Goal: Navigation & Orientation: Find specific page/section

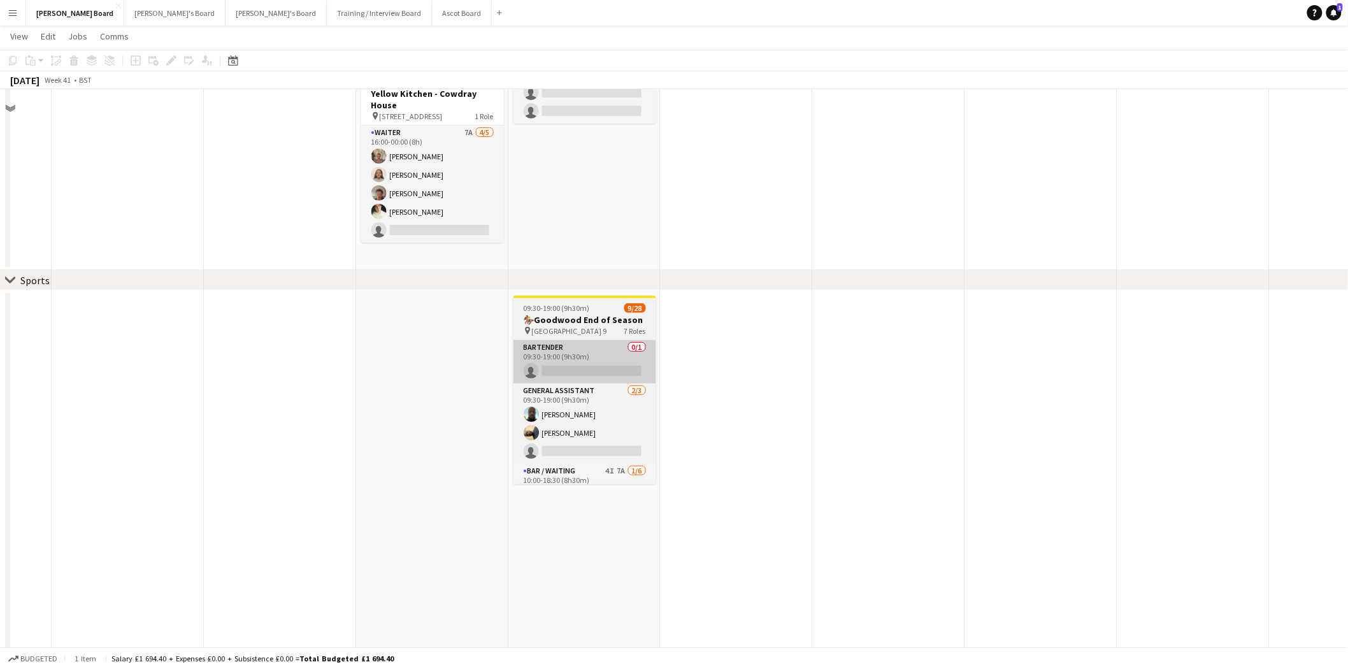
scroll to position [212, 0]
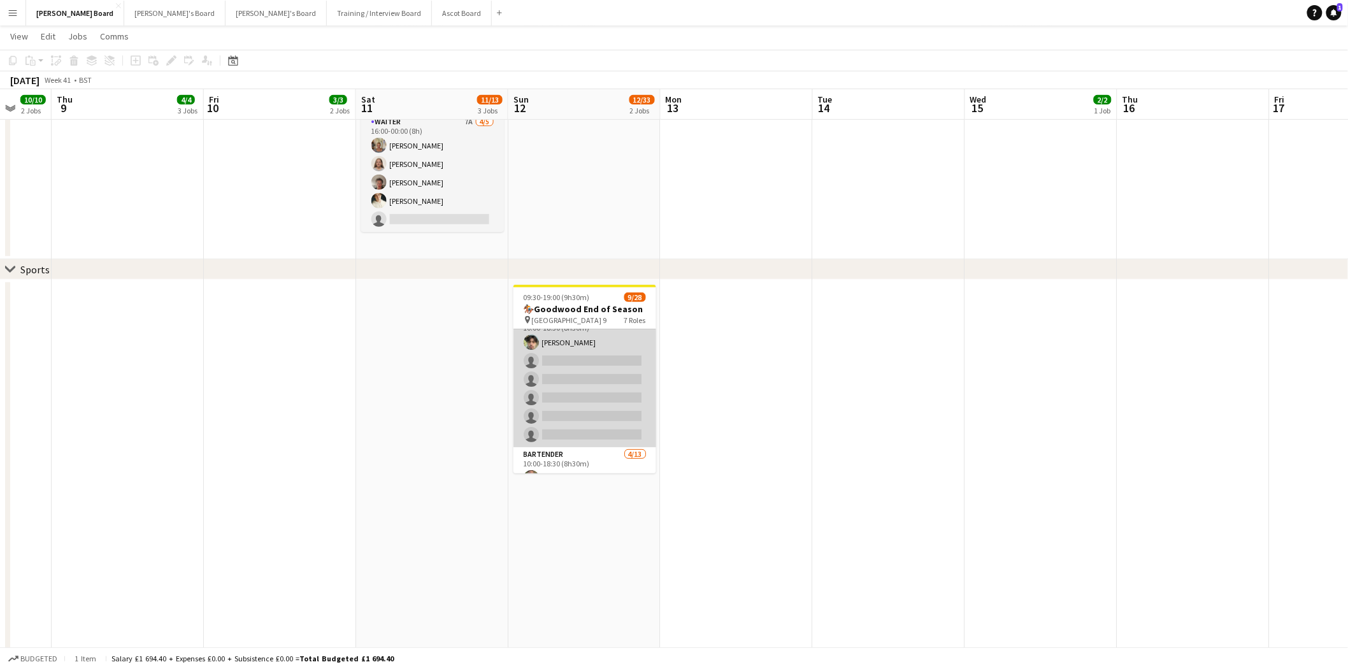
click at [584, 378] on app-card-role "Bar / Waiting 4I 7A 1/6 10:00-18:30 (8h30m) elliott bradford single-neutral-act…" at bounding box center [584, 379] width 143 height 136
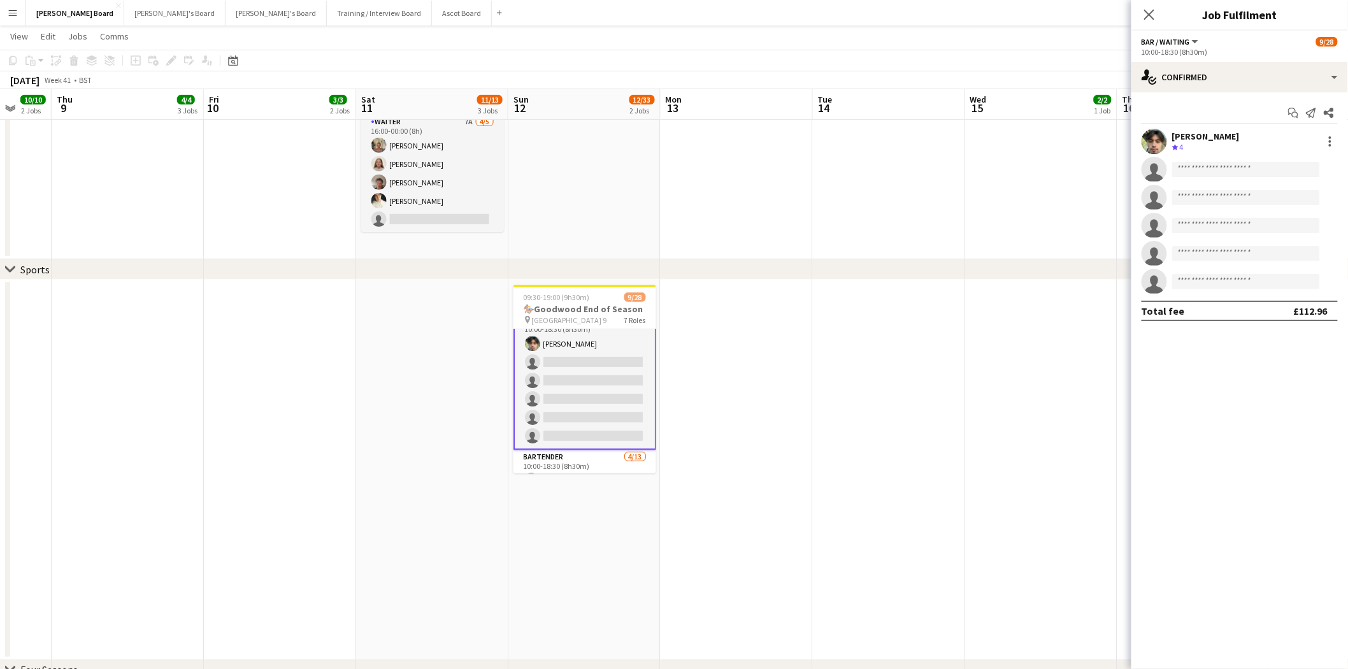
scroll to position [142, 0]
drag, startPoint x: 1179, startPoint y: 74, endPoint x: 1195, endPoint y: 104, distance: 33.6
click at [1181, 75] on div "single-neutral-actions-check-2 Confirmed" at bounding box center [1239, 77] width 217 height 31
click at [1262, 208] on span "Applicants" at bounding box center [1269, 207] width 40 height 11
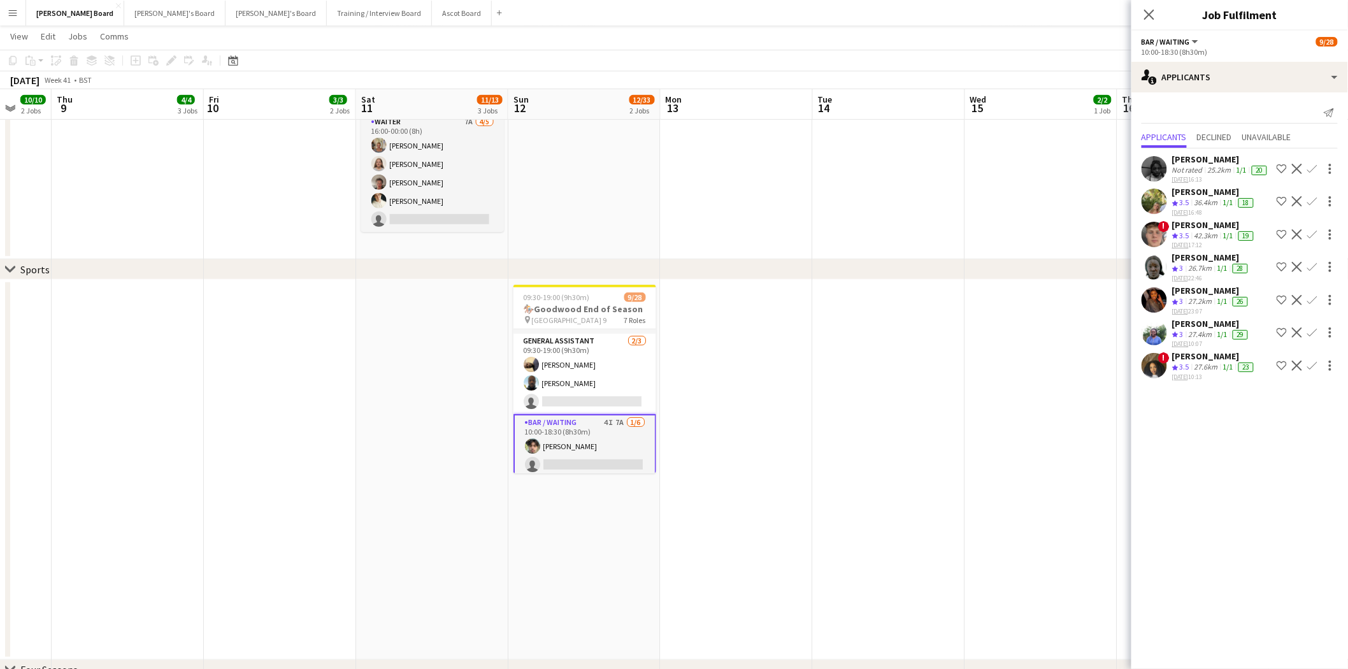
scroll to position [0, 0]
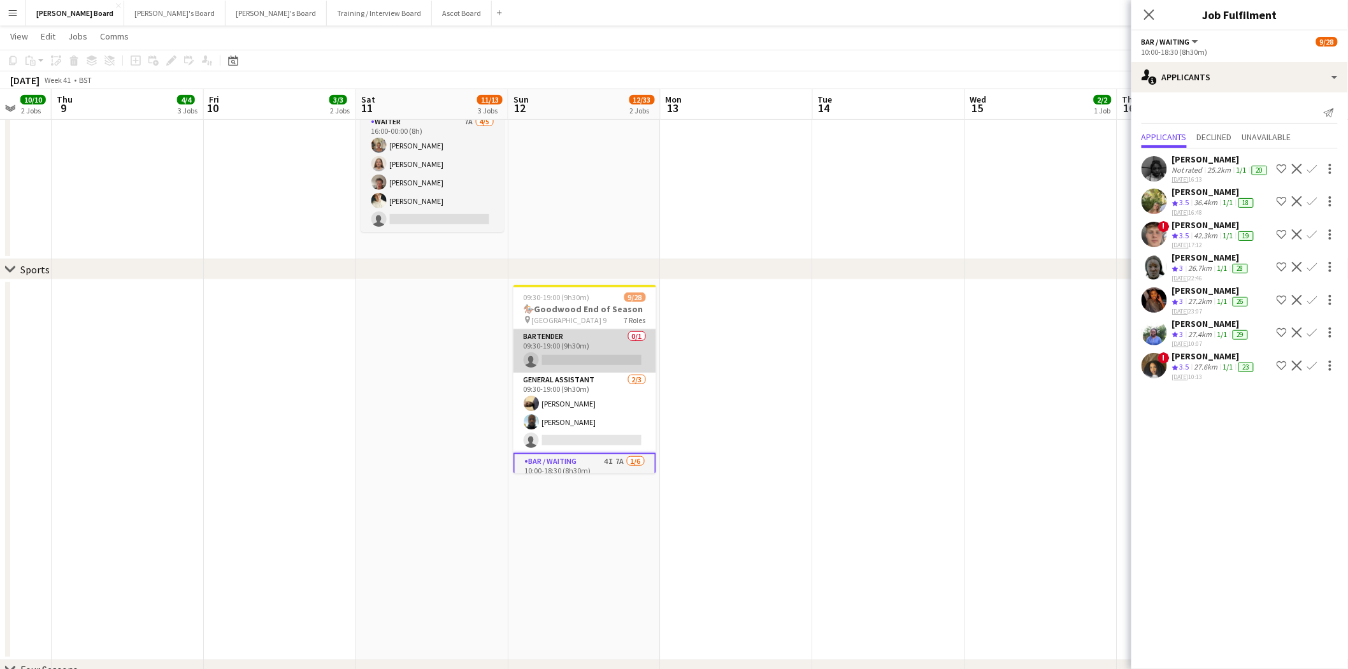
click at [585, 345] on app-card-role "Bartender 0/1 09:30-19:00 (9h30m) single-neutral-actions" at bounding box center [584, 350] width 143 height 43
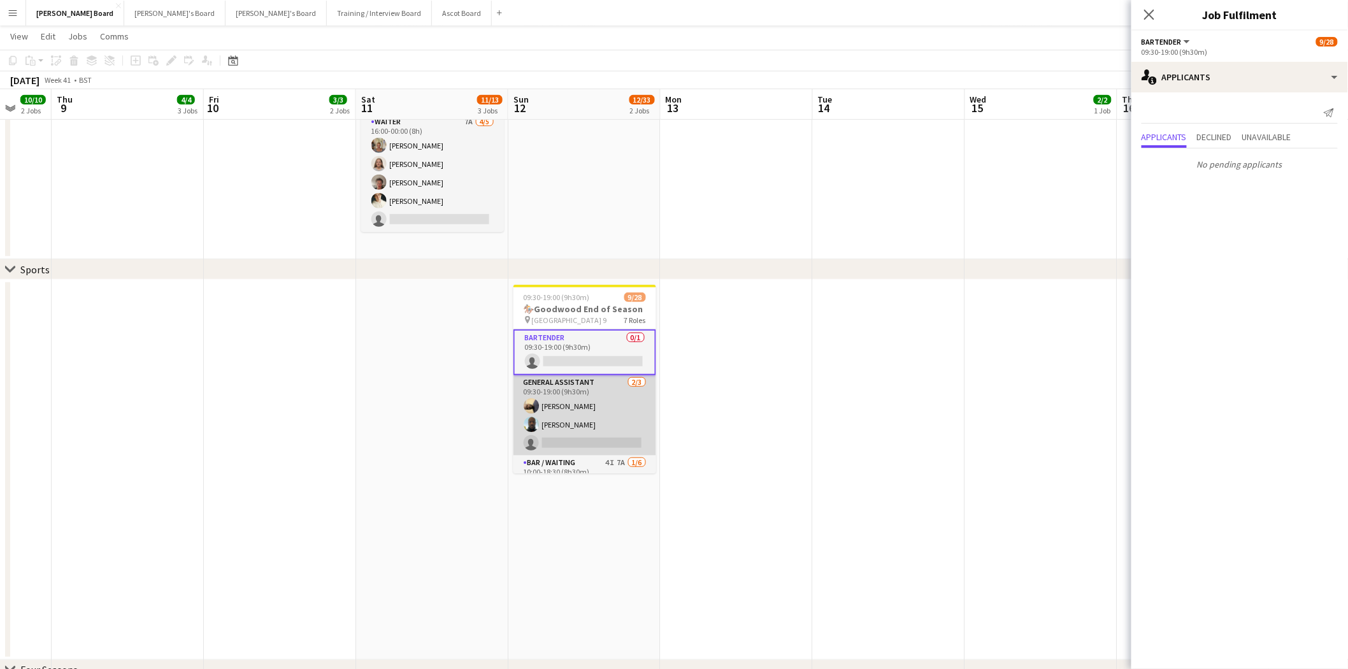
click at [583, 409] on app-card-role "General Assistant 2/3 09:30-19:00 (9h30m) Abiola Kamoru Sulaiman Momoh single-n…" at bounding box center [584, 415] width 143 height 80
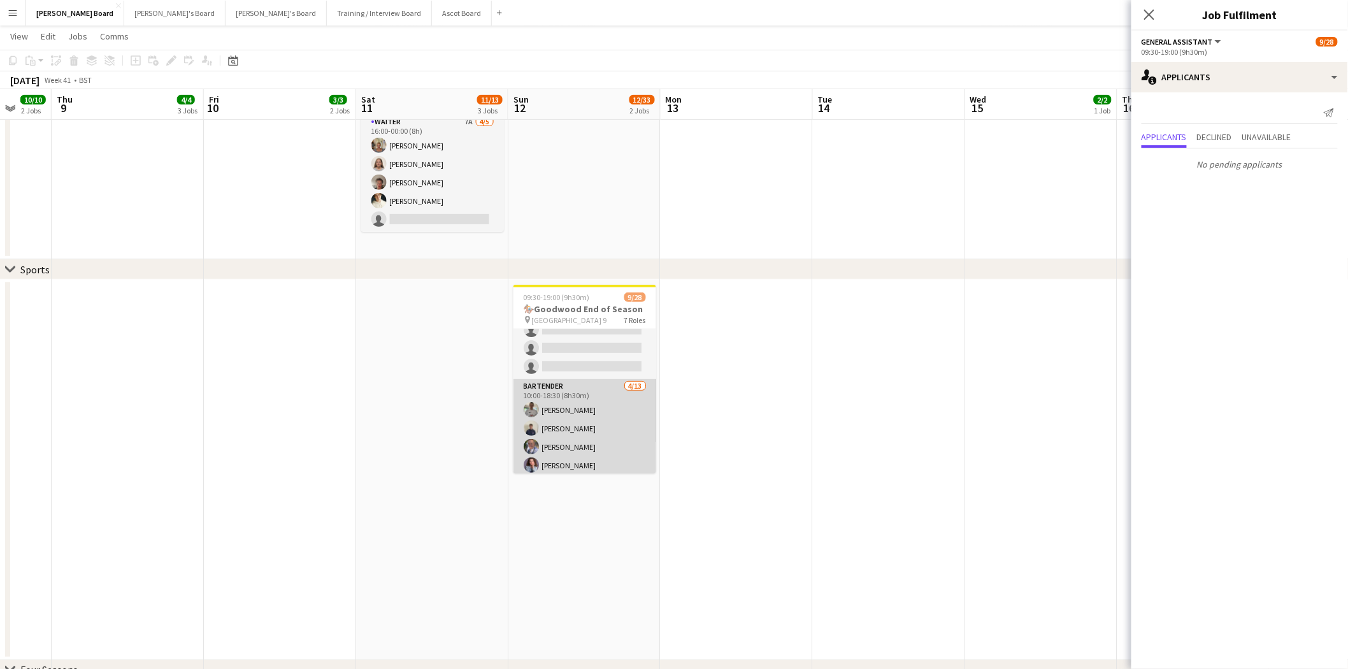
scroll to position [0, 404]
click at [577, 427] on app-card-role "Bartender 4/13 10:00-18:30 (8h30m) James Dunsford Evans Charlie Gibbons Robin J…" at bounding box center [585, 511] width 143 height 265
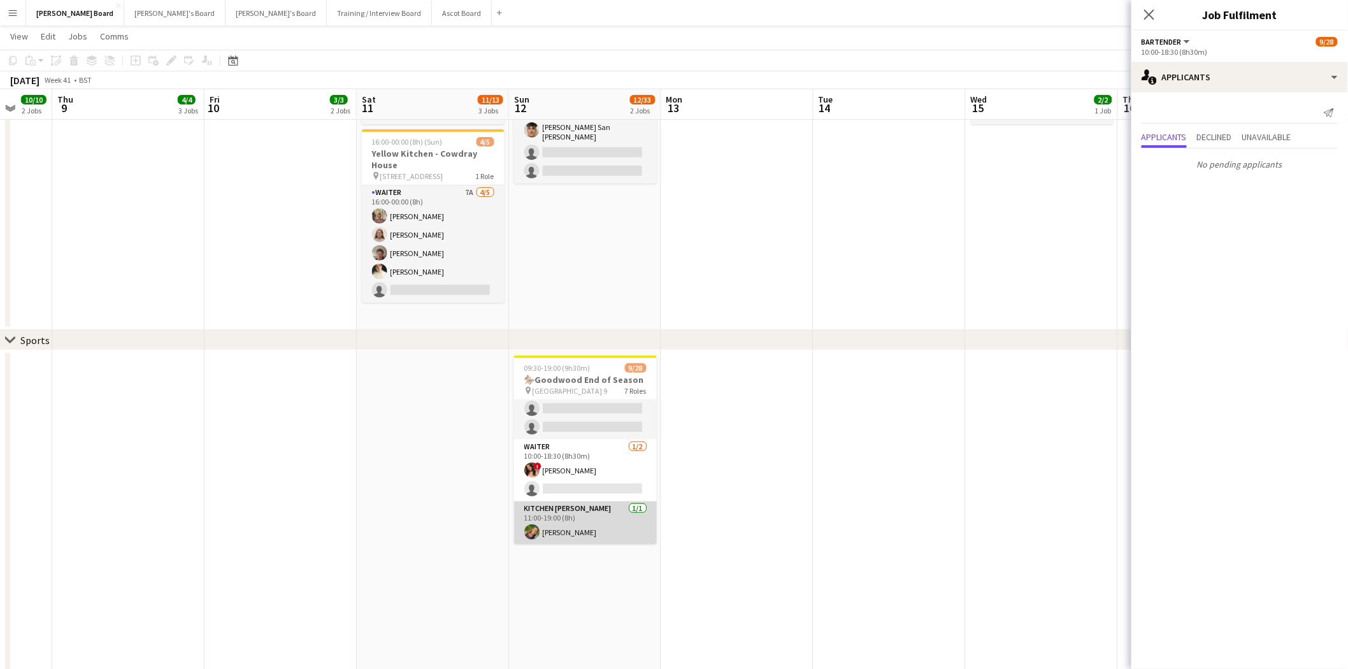
scroll to position [0, 404]
click at [550, 531] on app-card-role "Kitchen Porter 1/1 11:00-19:00 (8h) Shaheen Mohammed" at bounding box center [586, 522] width 143 height 43
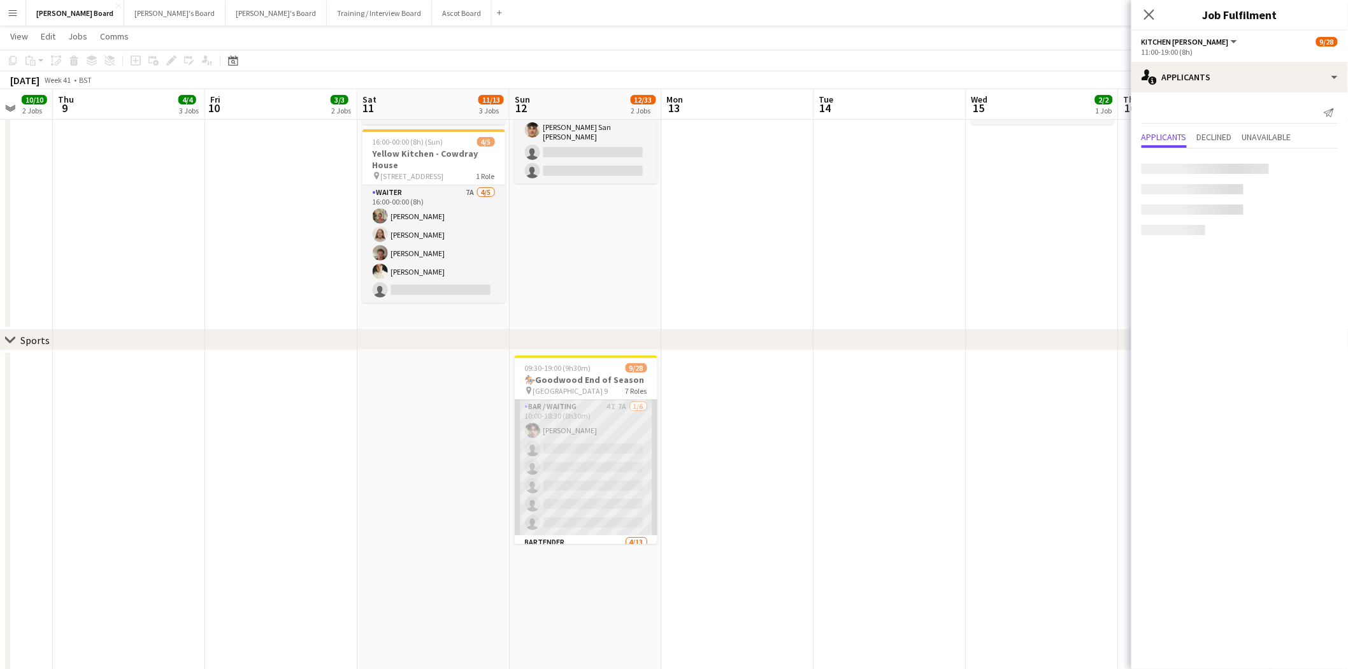
scroll to position [0, 0]
click at [594, 490] on app-card-role "Bar / Waiting 4I 7A 1/6 10:00-18:30 (8h30m) elliott bradford single-neutral-act…" at bounding box center [586, 521] width 143 height 136
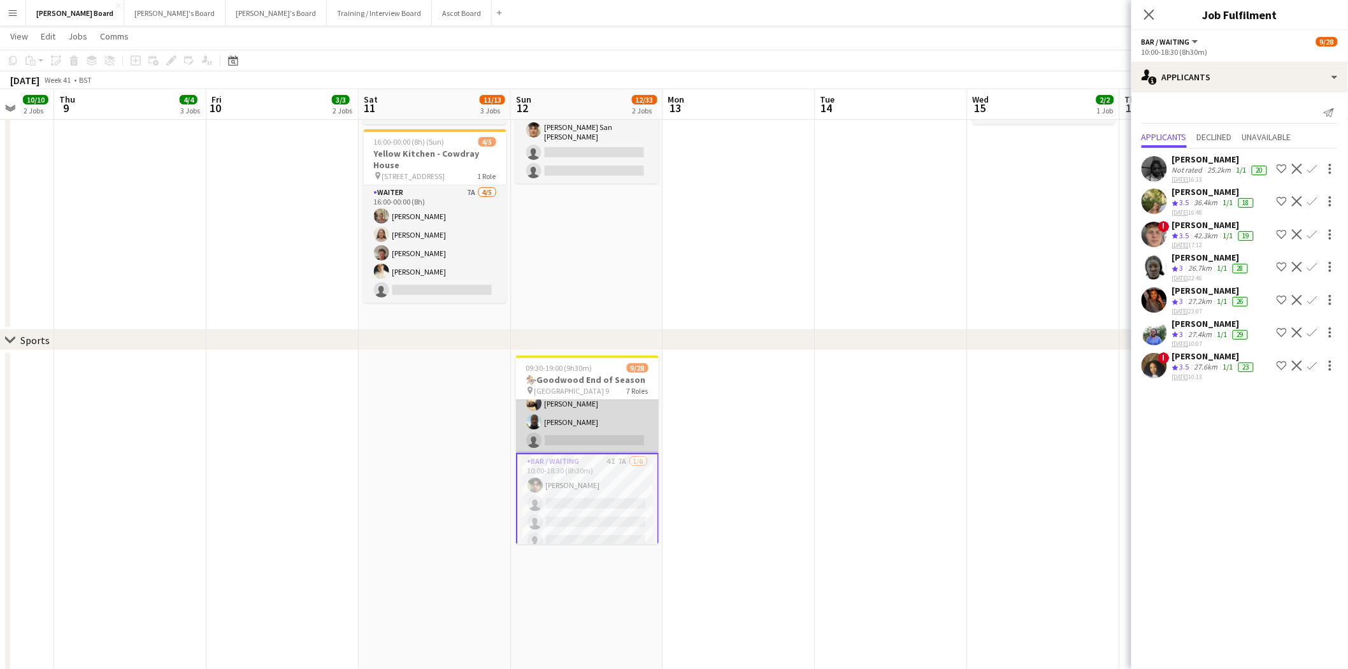
click at [599, 441] on app-card-role "General Assistant 2/3 09:30-19:00 (9h30m) Abiola Kamoru Sulaiman Momoh single-n…" at bounding box center [587, 413] width 143 height 80
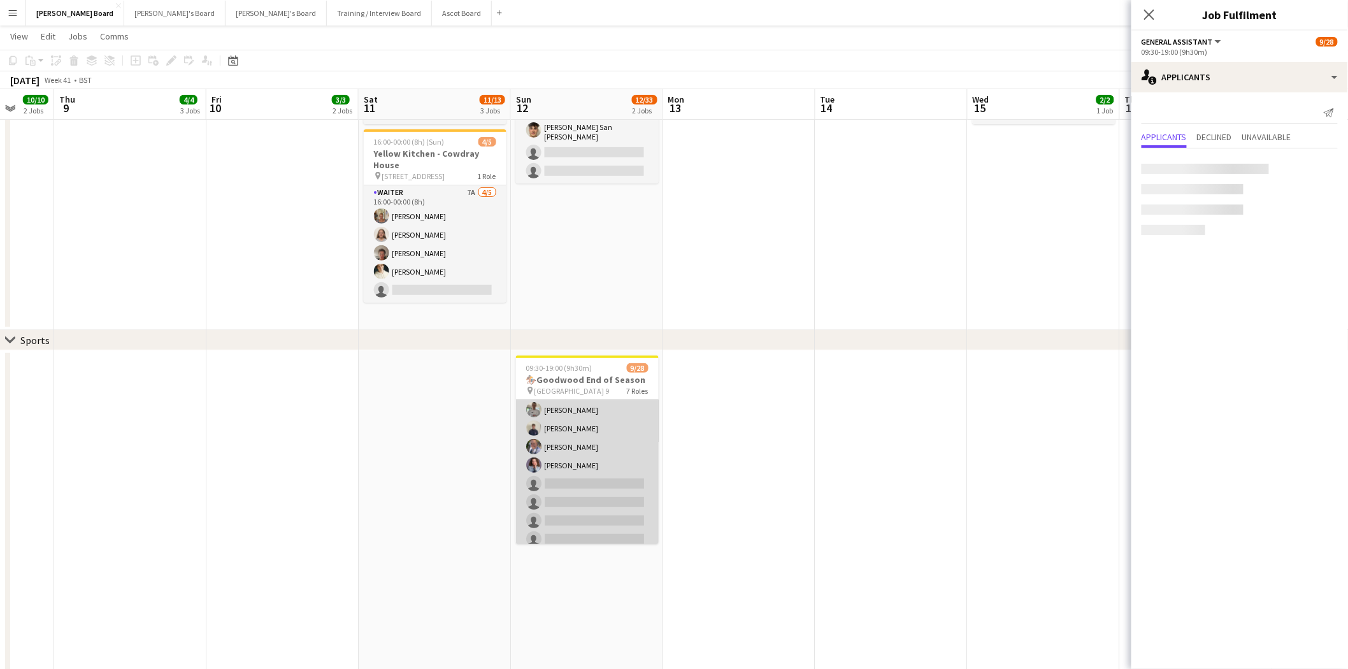
click at [573, 448] on app-card-role "Bartender 4/13 10:00-18:30 (8h30m) James Dunsford Evans Charlie Gibbons Robin J…" at bounding box center [587, 511] width 143 height 265
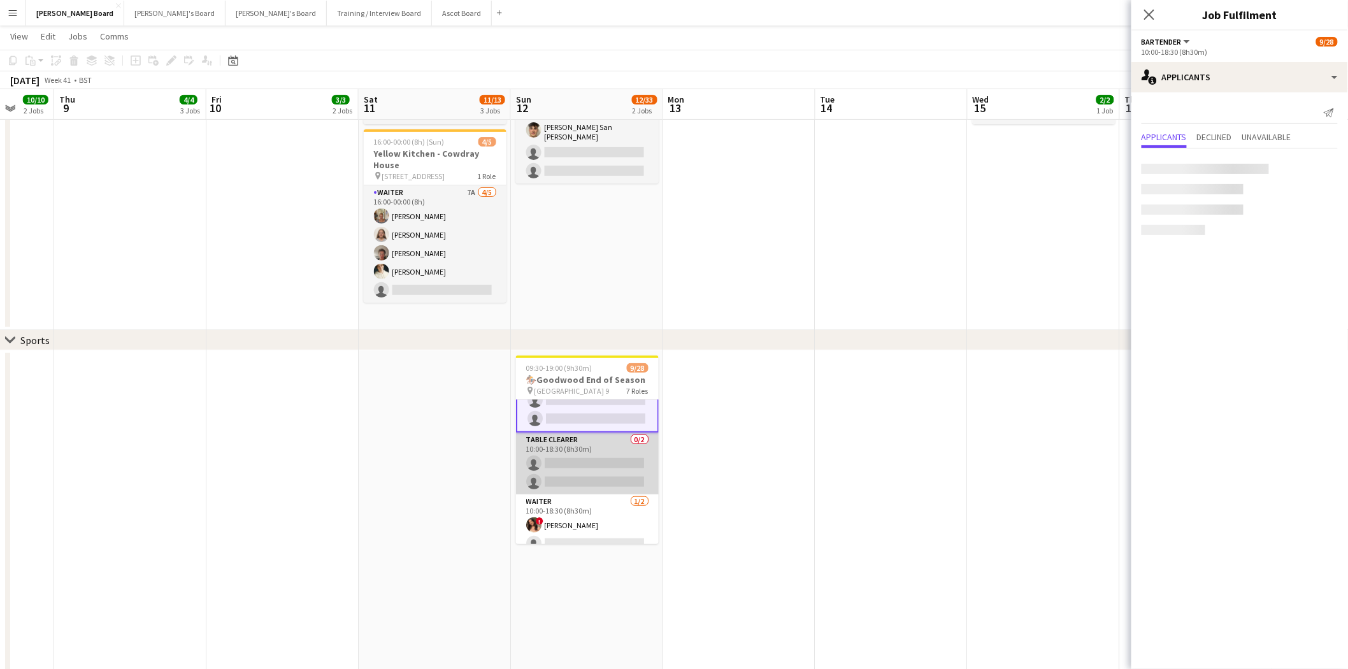
click at [569, 474] on app-card-role "Table Clearer 0/2 10:00-18:30 (8h30m) single-neutral-actions single-neutral-act…" at bounding box center [587, 463] width 143 height 62
click at [581, 486] on app-card-role "Waiter 1/2 10:00-18:30 (8h30m) ! Aimee Newenham single-neutral-actions" at bounding box center [587, 470] width 143 height 62
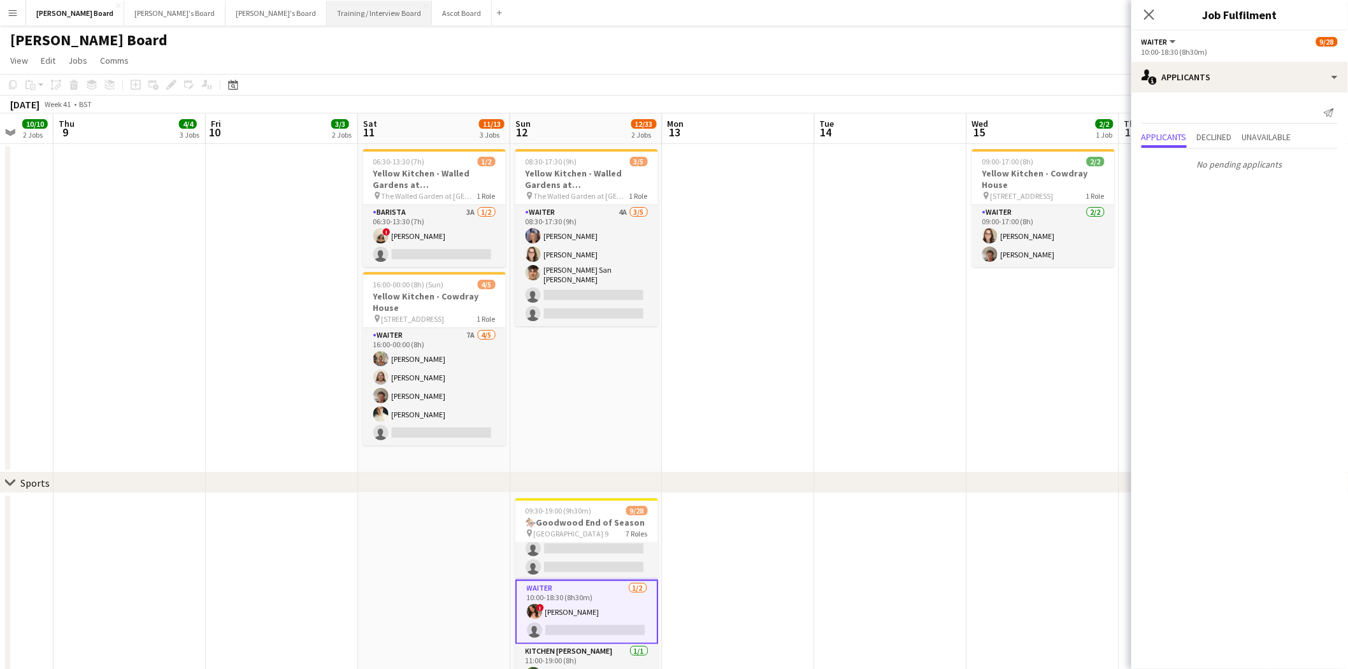
click at [327, 8] on button "Training / Interview Board Close" at bounding box center [379, 13] width 105 height 25
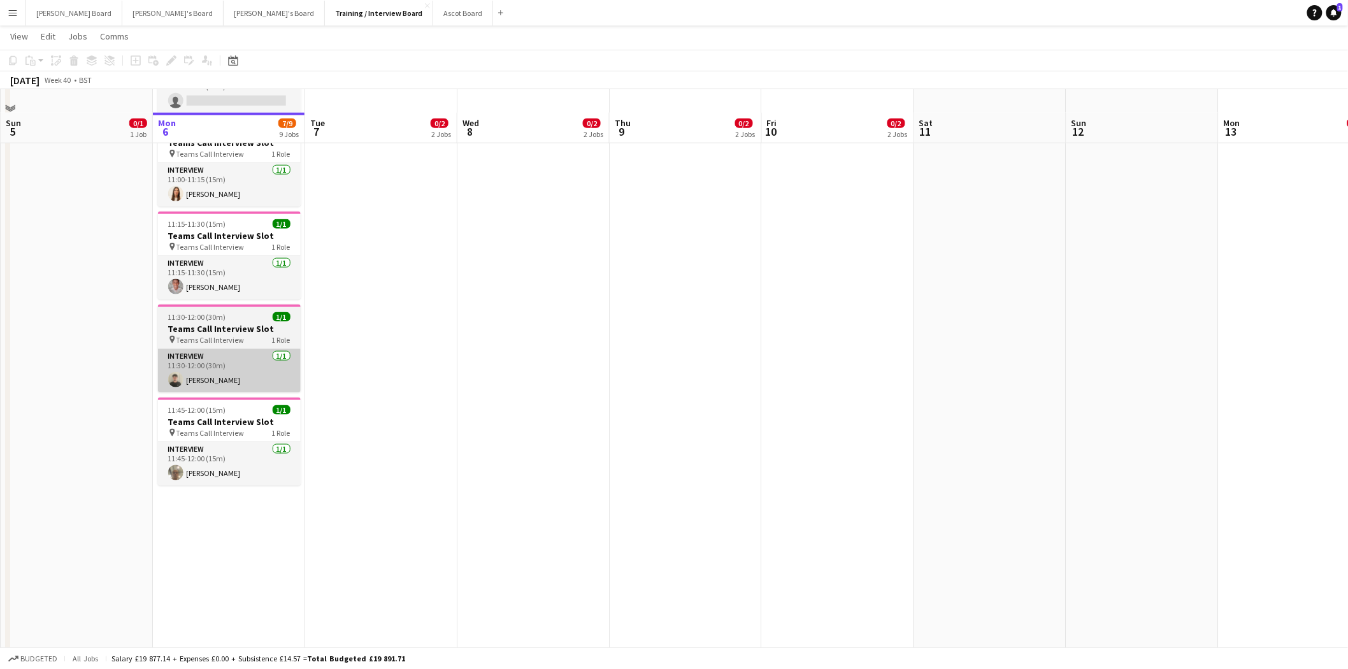
scroll to position [565, 0]
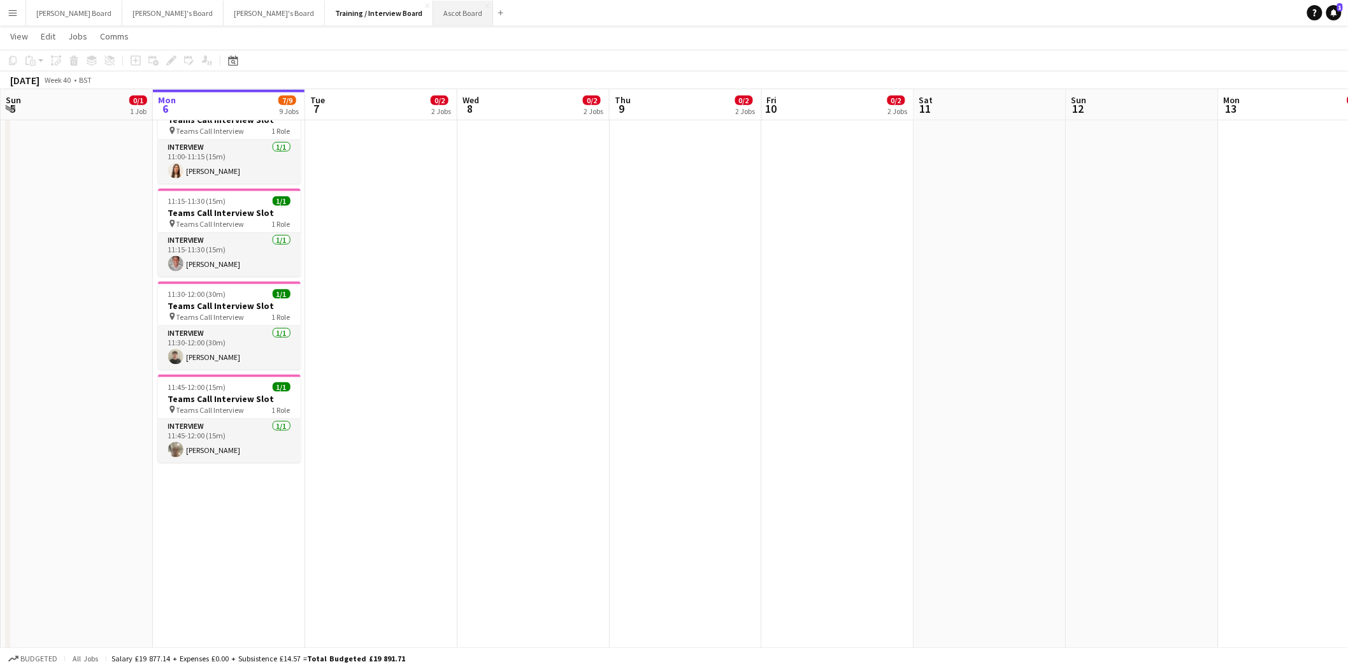
click at [433, 13] on button "Ascot Board Close" at bounding box center [463, 13] width 60 height 25
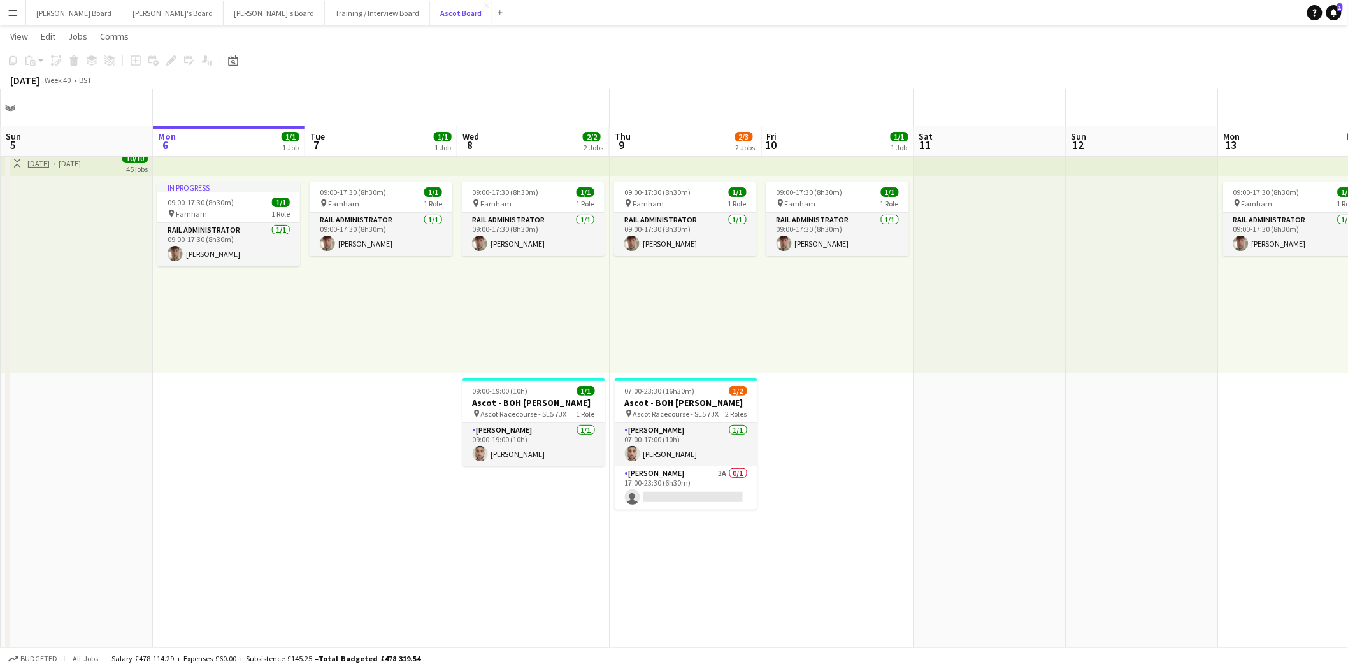
scroll to position [71, 0]
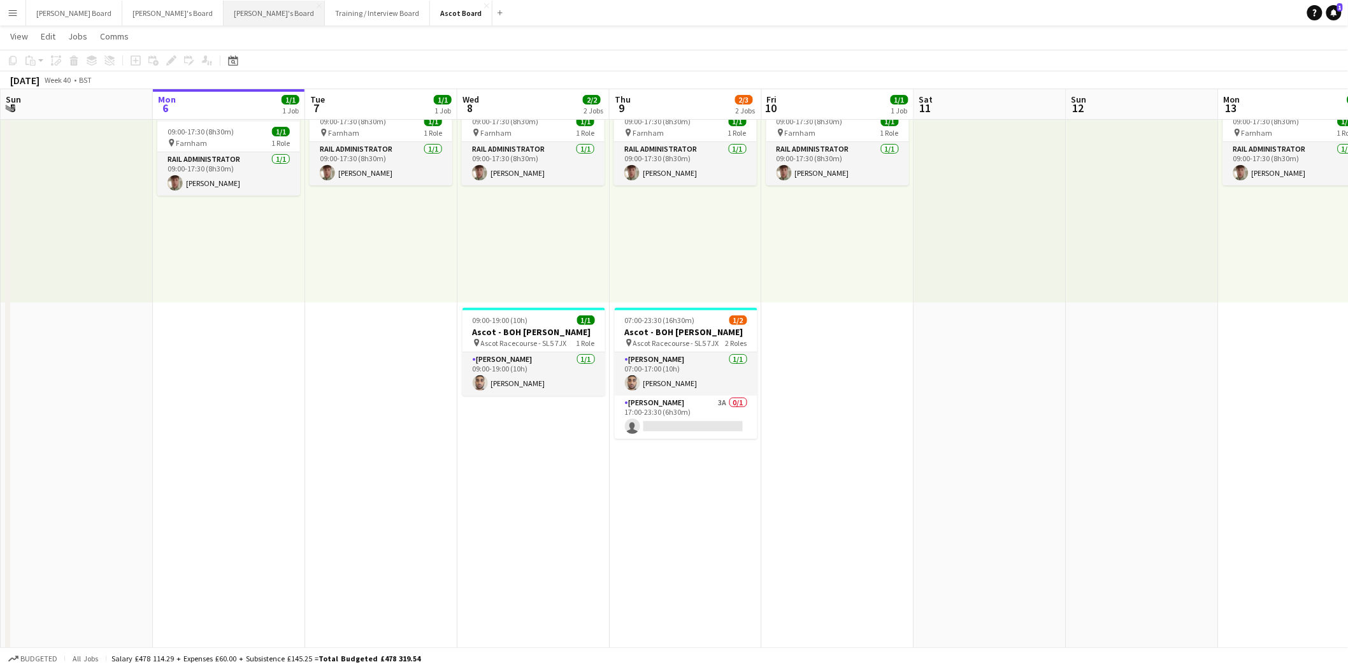
click at [224, 9] on button "Thomasina's Board Close" at bounding box center [274, 13] width 101 height 25
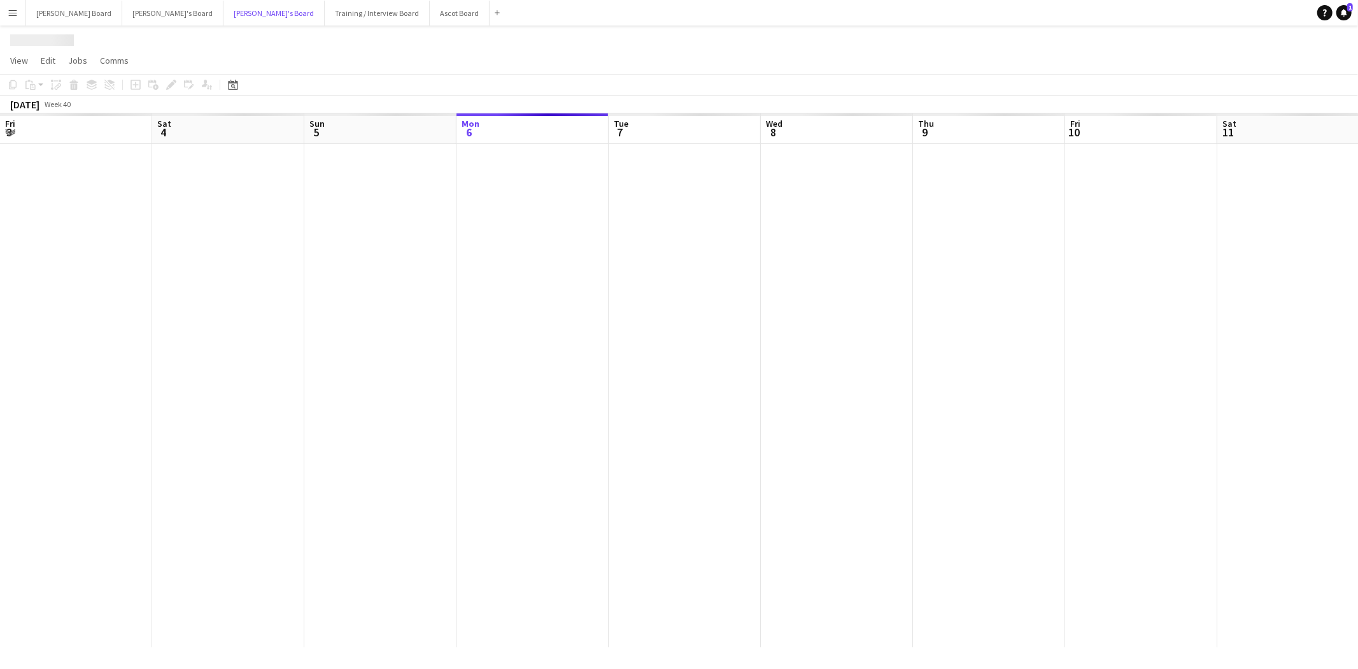
scroll to position [0, 304]
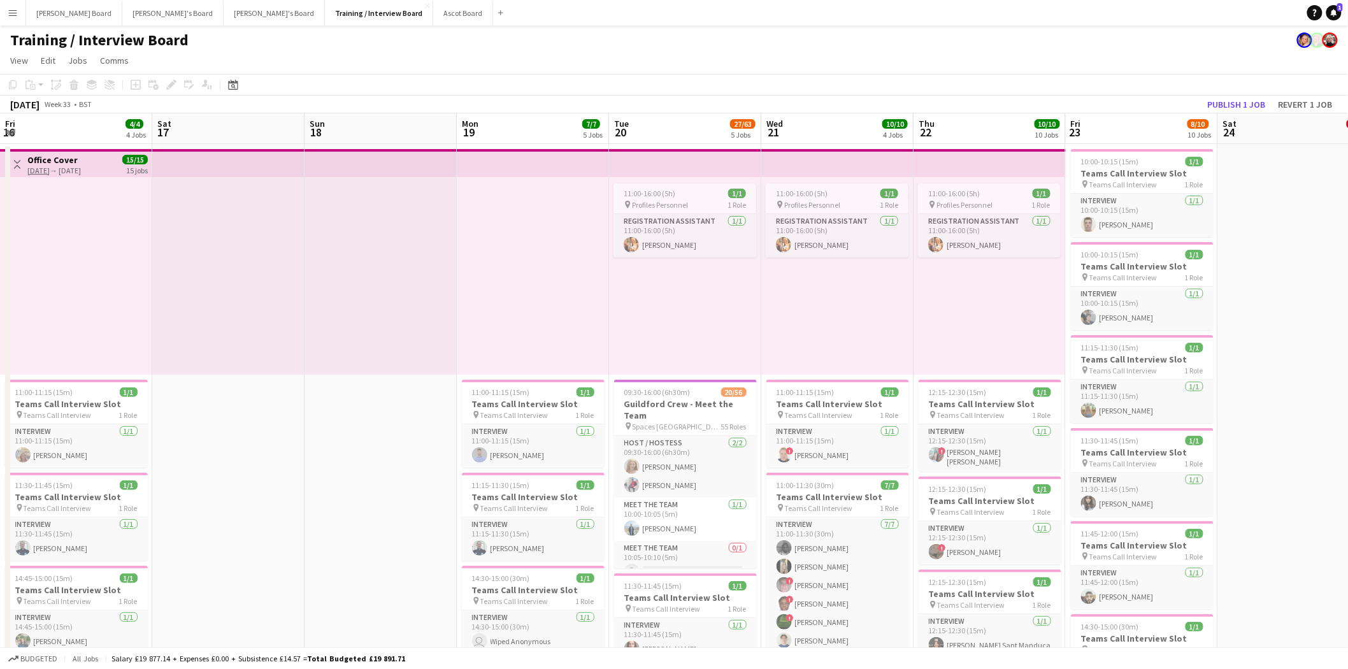
scroll to position [0, 437]
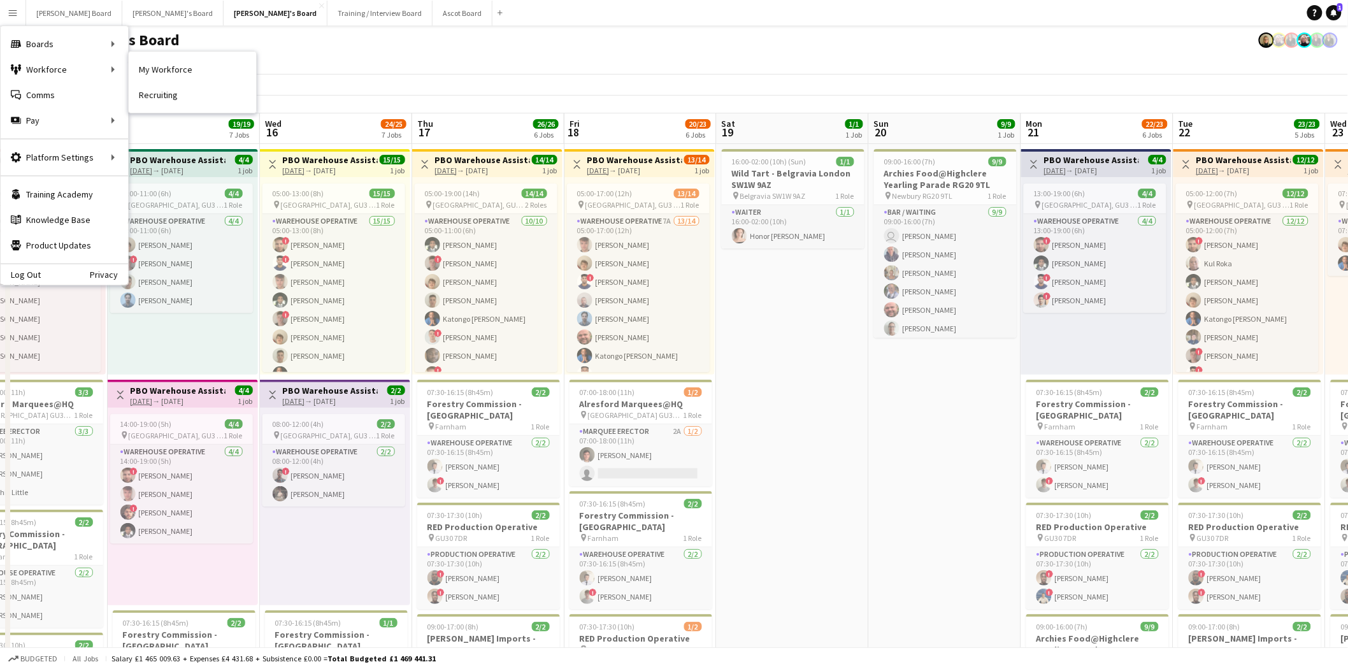
drag, startPoint x: 213, startPoint y: 71, endPoint x: 480, endPoint y: 5, distance: 274.8
click at [213, 70] on link "My Workforce" at bounding box center [192, 69] width 127 height 25
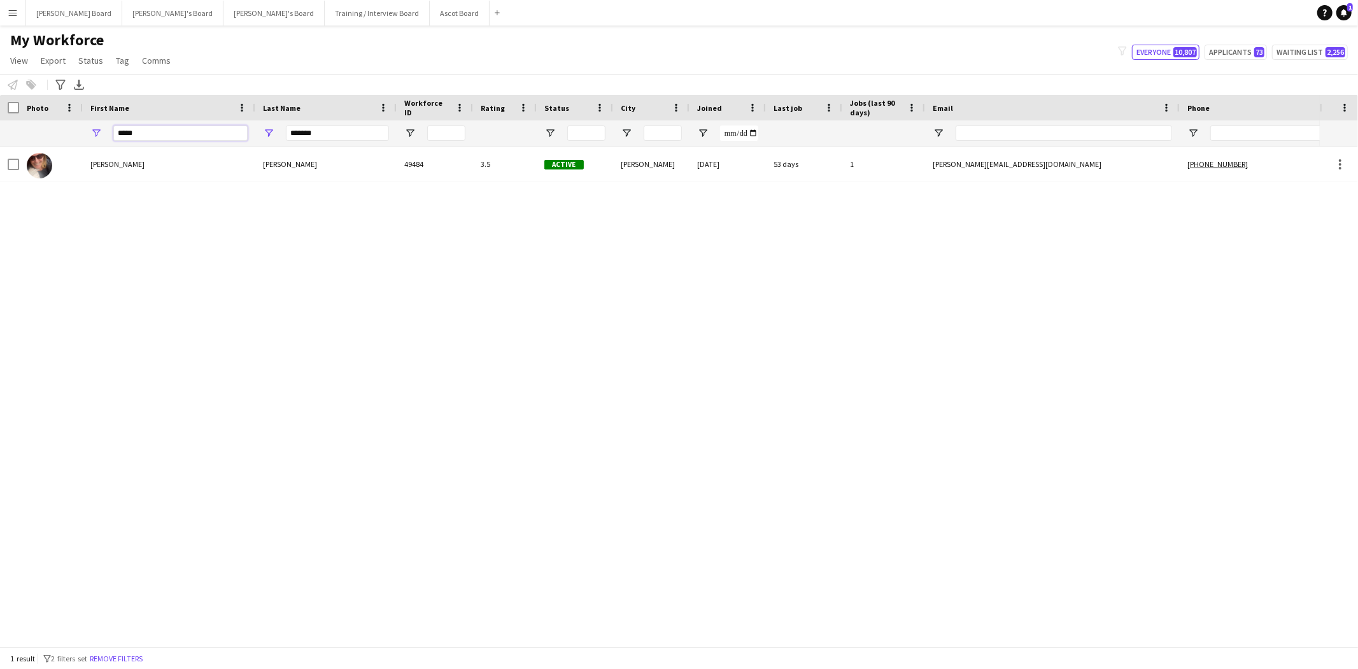
drag, startPoint x: 182, startPoint y: 131, endPoint x: 34, endPoint y: 141, distance: 148.7
click at [34, 141] on div "***** *******" at bounding box center [777, 132] width 1554 height 25
type input "******"
drag, startPoint x: 331, startPoint y: 130, endPoint x: 145, endPoint y: 145, distance: 187.2
click at [172, 139] on div "****** *******" at bounding box center [777, 132] width 1554 height 25
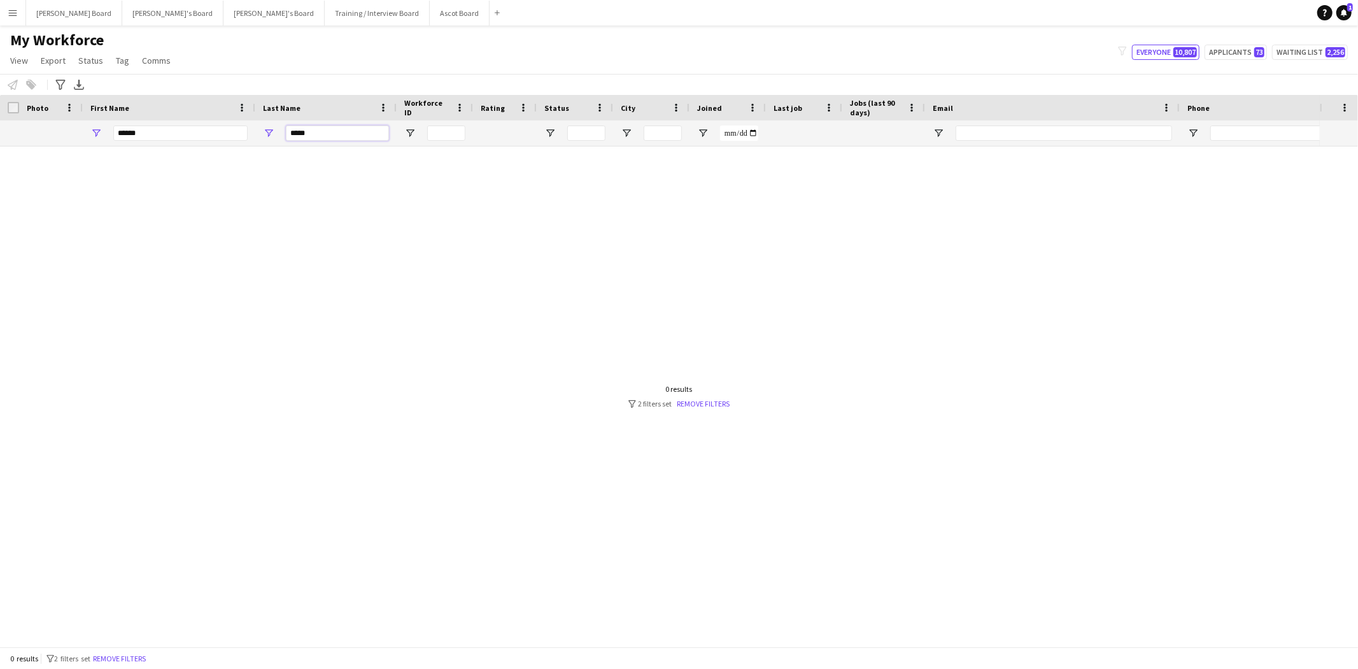
drag, startPoint x: 294, startPoint y: 129, endPoint x: 323, endPoint y: 132, distance: 29.4
click at [295, 129] on input "*****" at bounding box center [337, 132] width 103 height 15
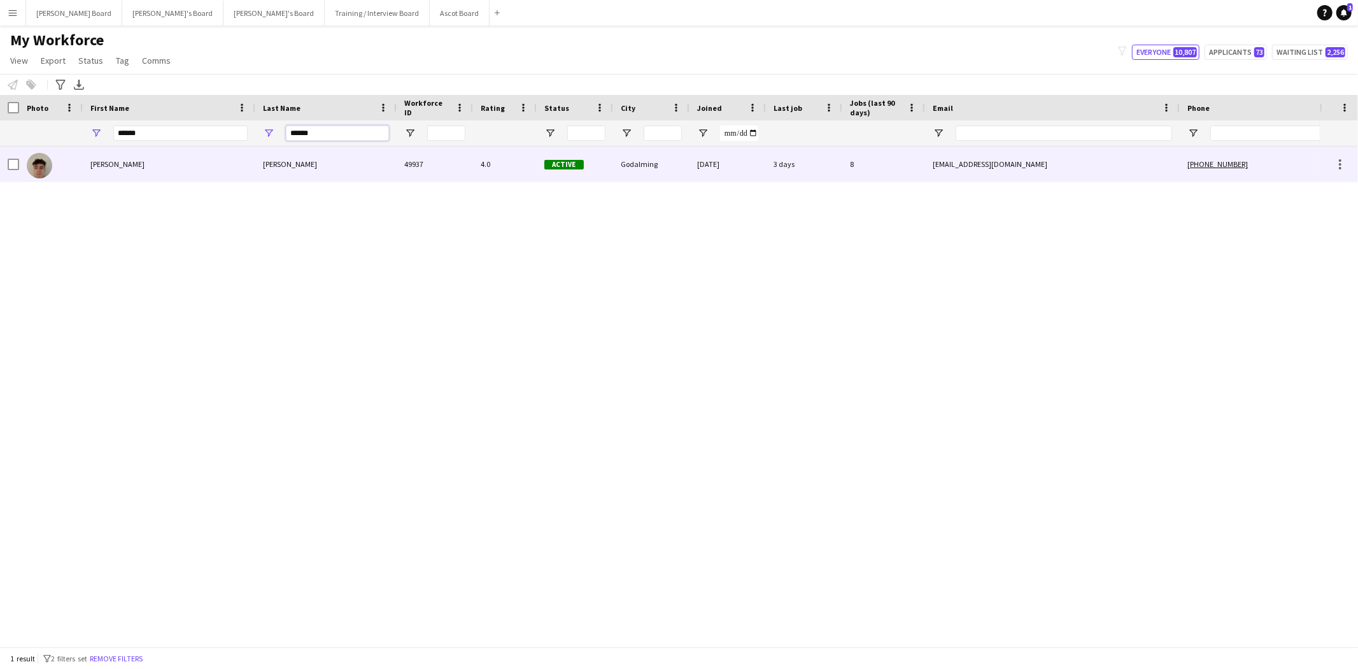
type input "******"
click at [106, 167] on div "Thomas" at bounding box center [169, 163] width 173 height 35
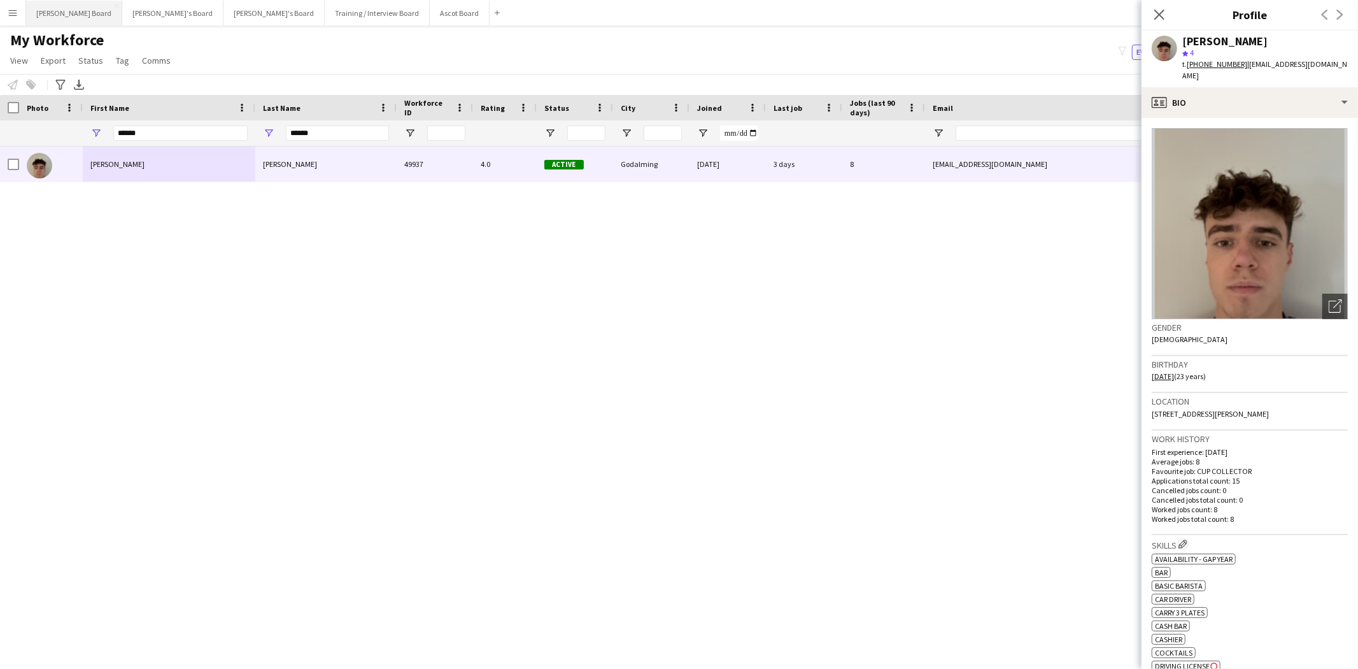
click at [39, 13] on button "Dean's Board Close" at bounding box center [74, 13] width 96 height 25
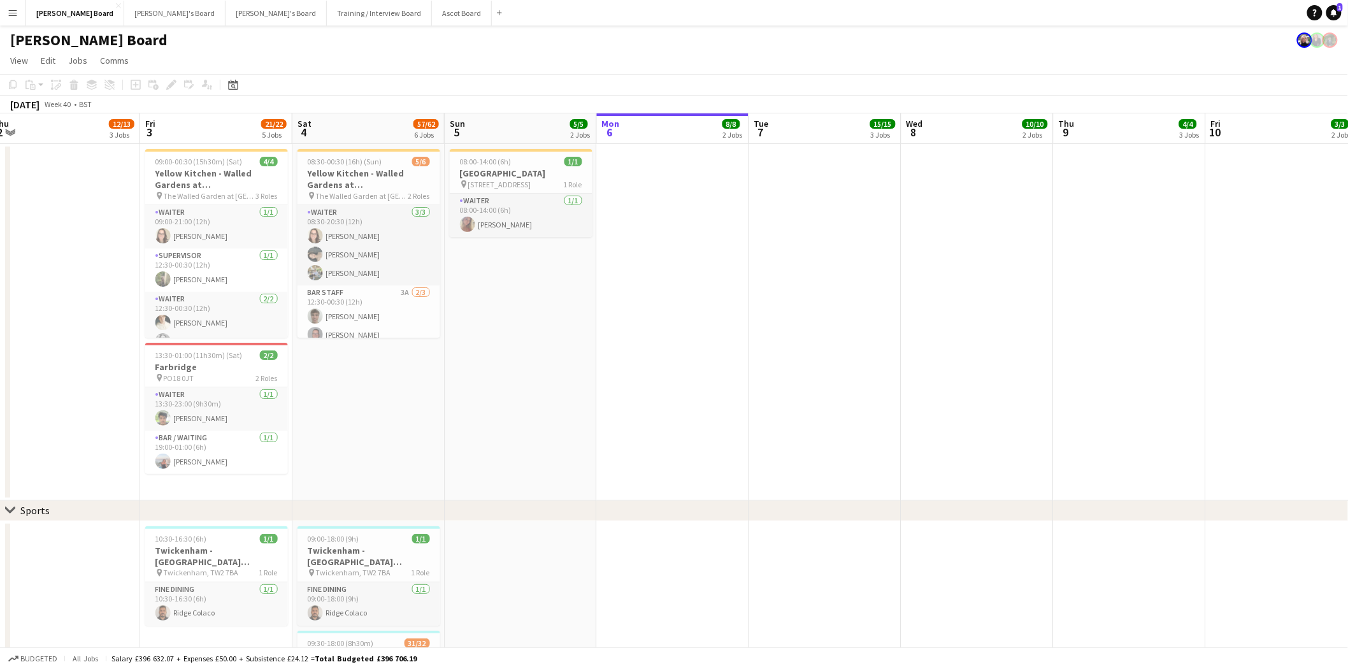
scroll to position [0, 470]
drag, startPoint x: 245, startPoint y: 380, endPoint x: 688, endPoint y: 402, distance: 443.2
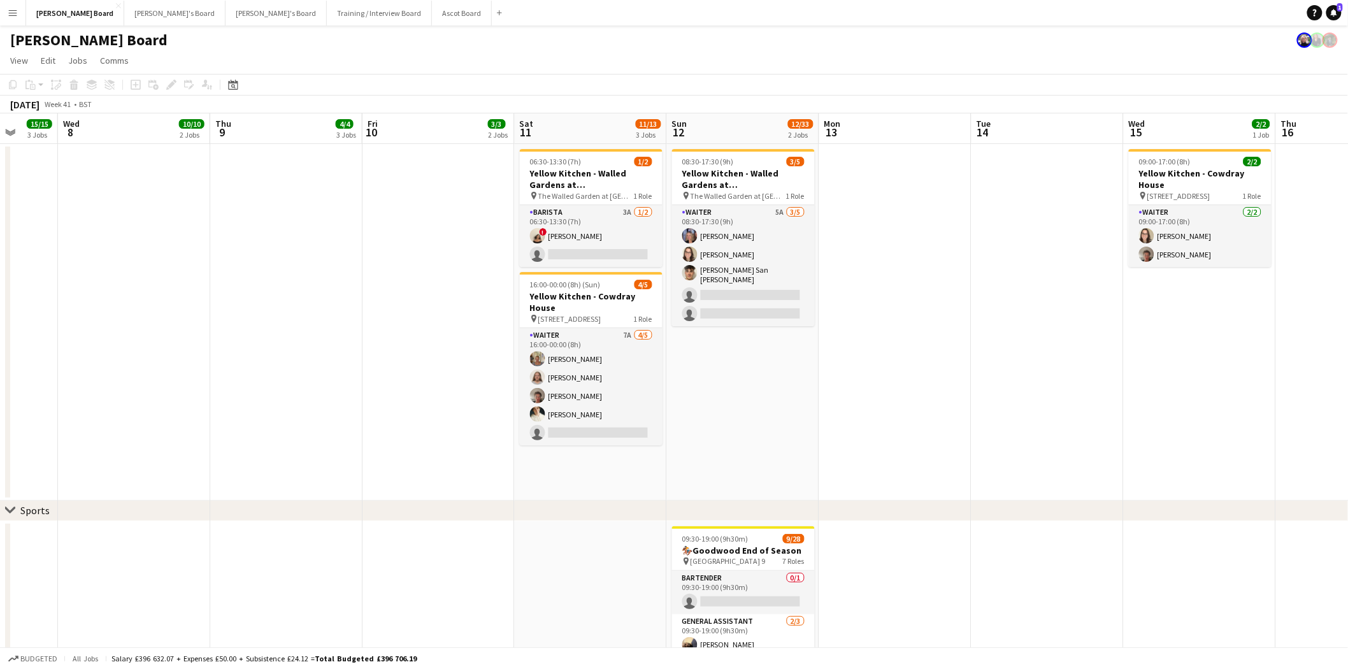
scroll to position [0, 395]
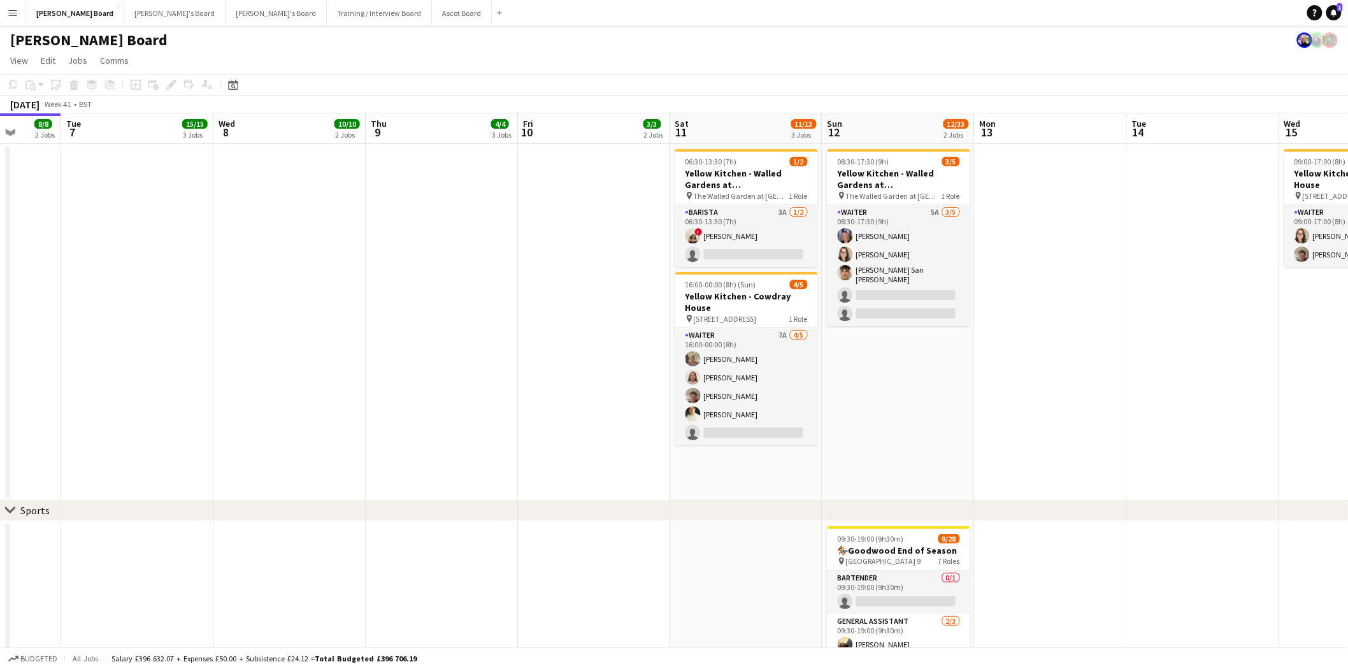
drag, startPoint x: 871, startPoint y: 294, endPoint x: 32, endPoint y: 408, distance: 845.8
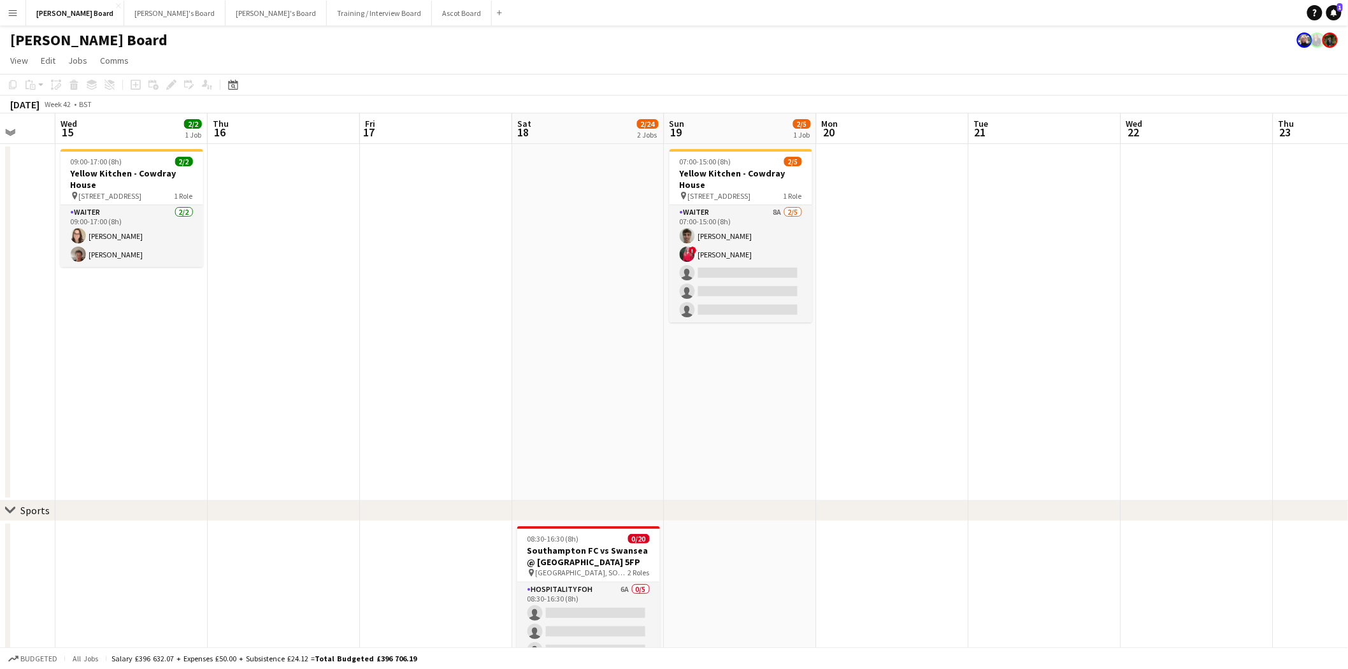
drag, startPoint x: 1103, startPoint y: 321, endPoint x: 132, endPoint y: 453, distance: 979.4
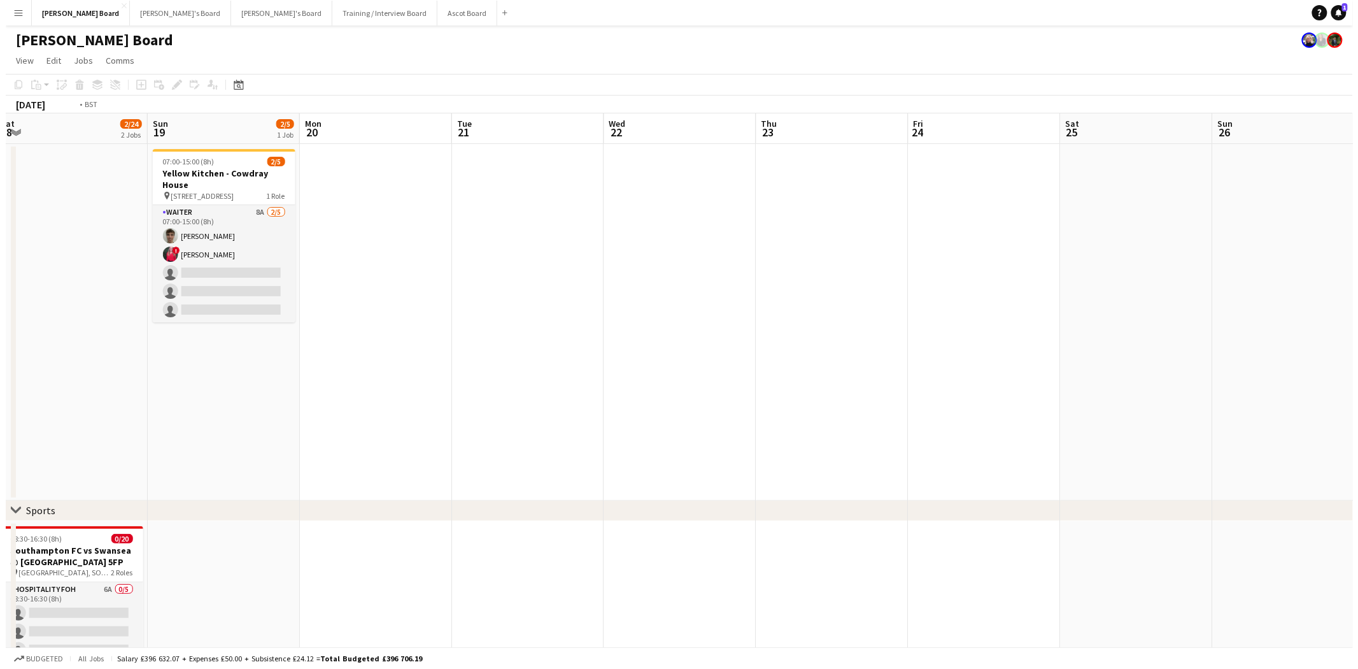
scroll to position [0, 513]
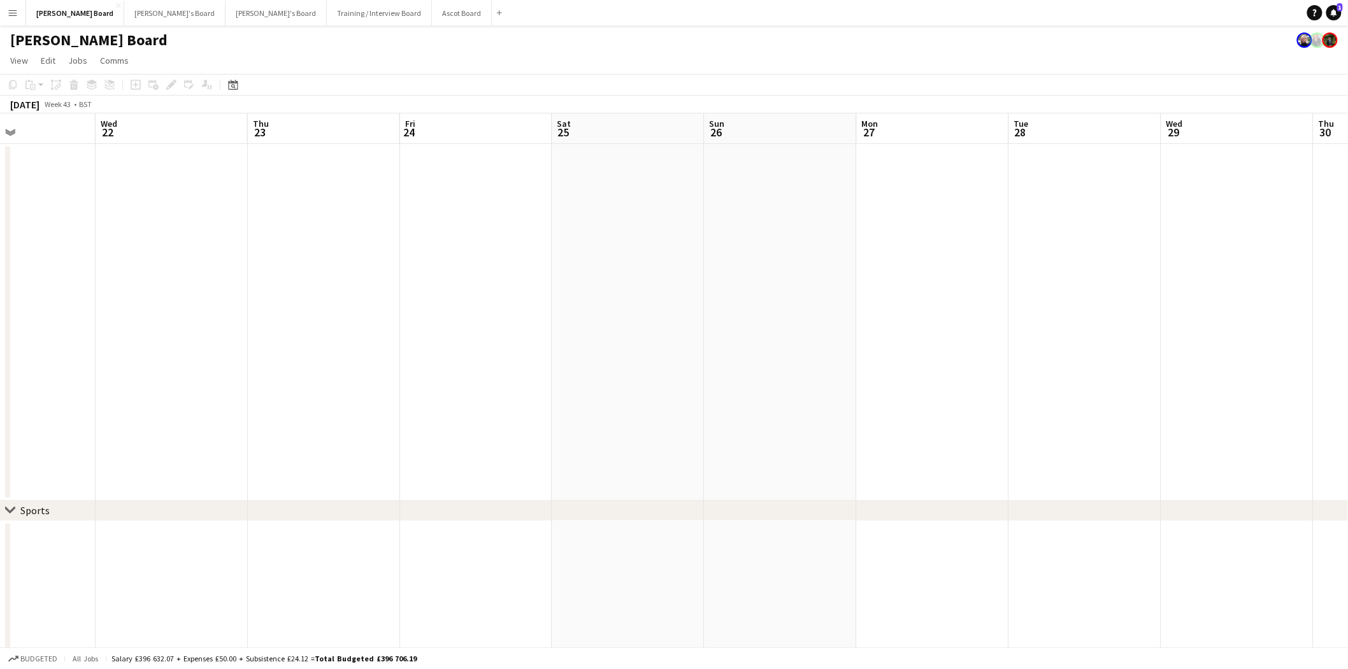
drag, startPoint x: 660, startPoint y: 459, endPoint x: -81, endPoint y: 476, distance: 741.4
click at [432, 17] on button "Ascot Board Close" at bounding box center [462, 13] width 60 height 25
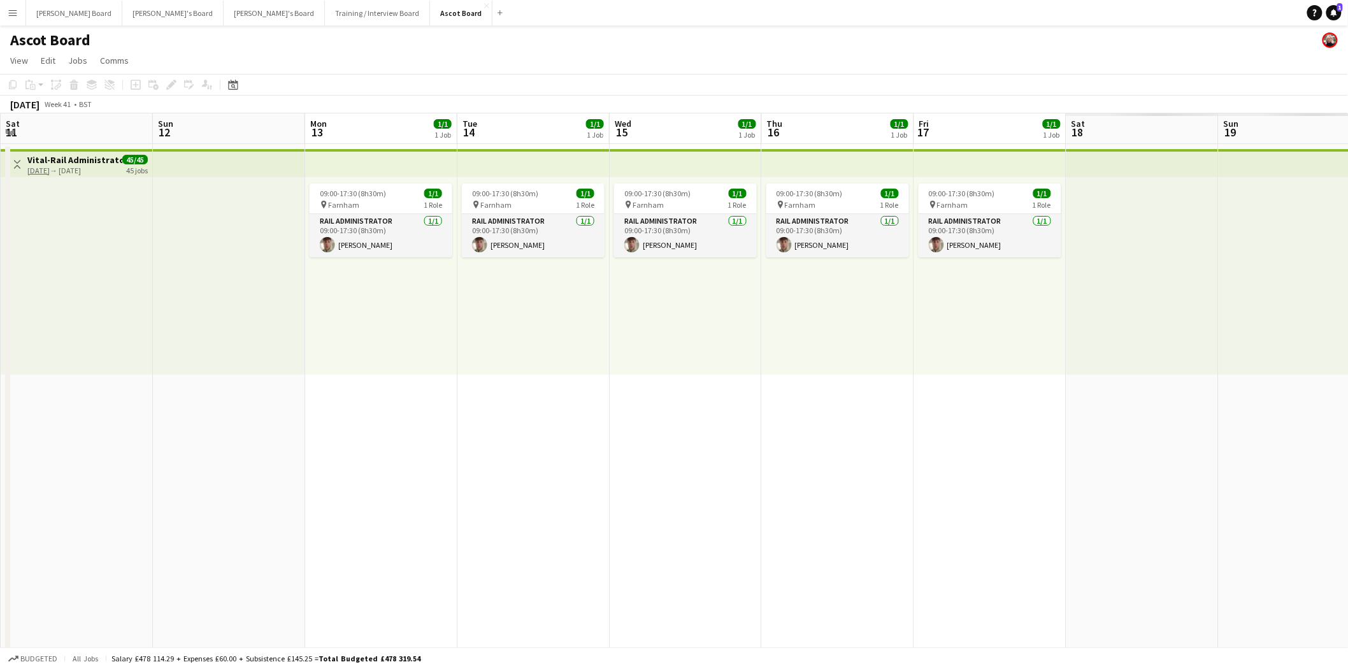
scroll to position [0, 378]
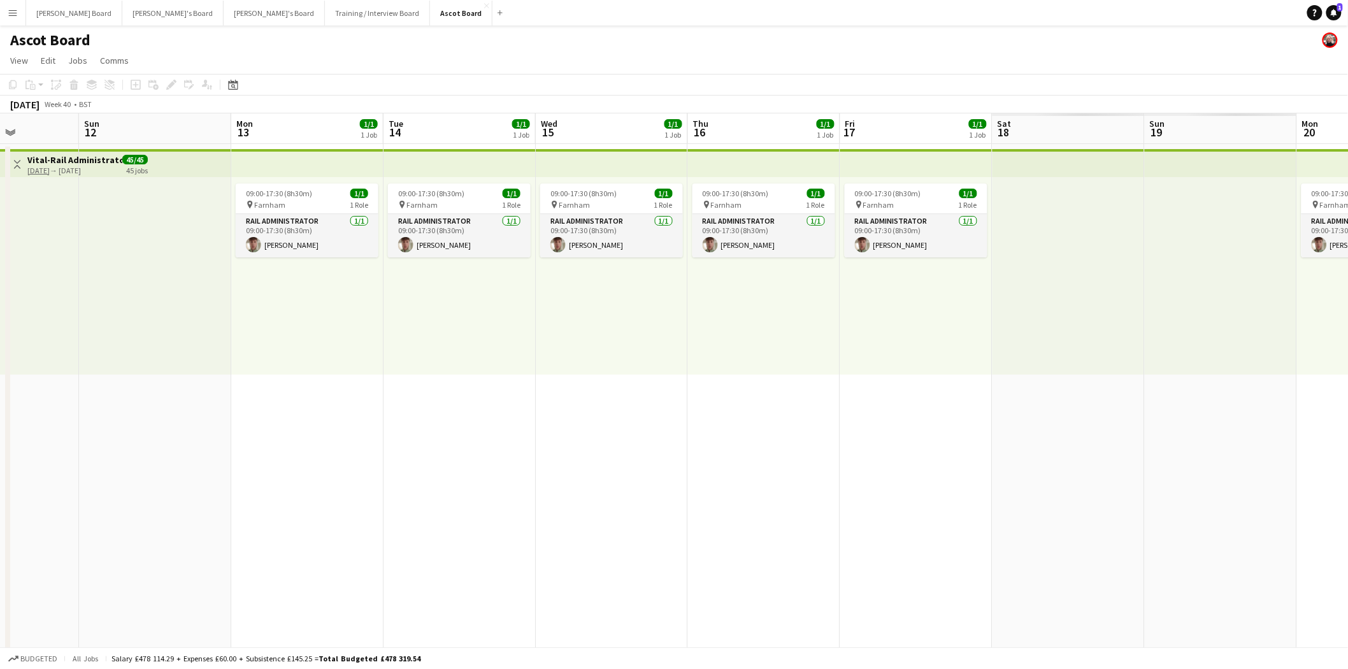
drag, startPoint x: 662, startPoint y: 302, endPoint x: 92, endPoint y: 314, distance: 570.7
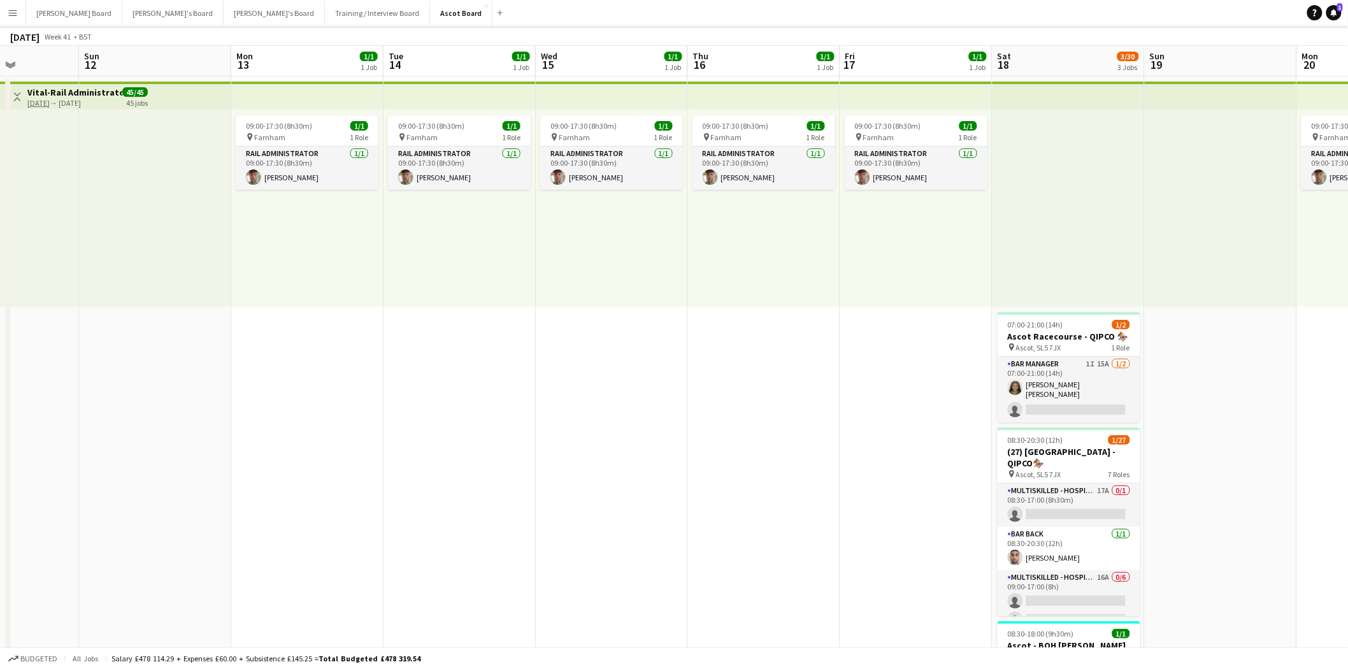
scroll to position [141, 0]
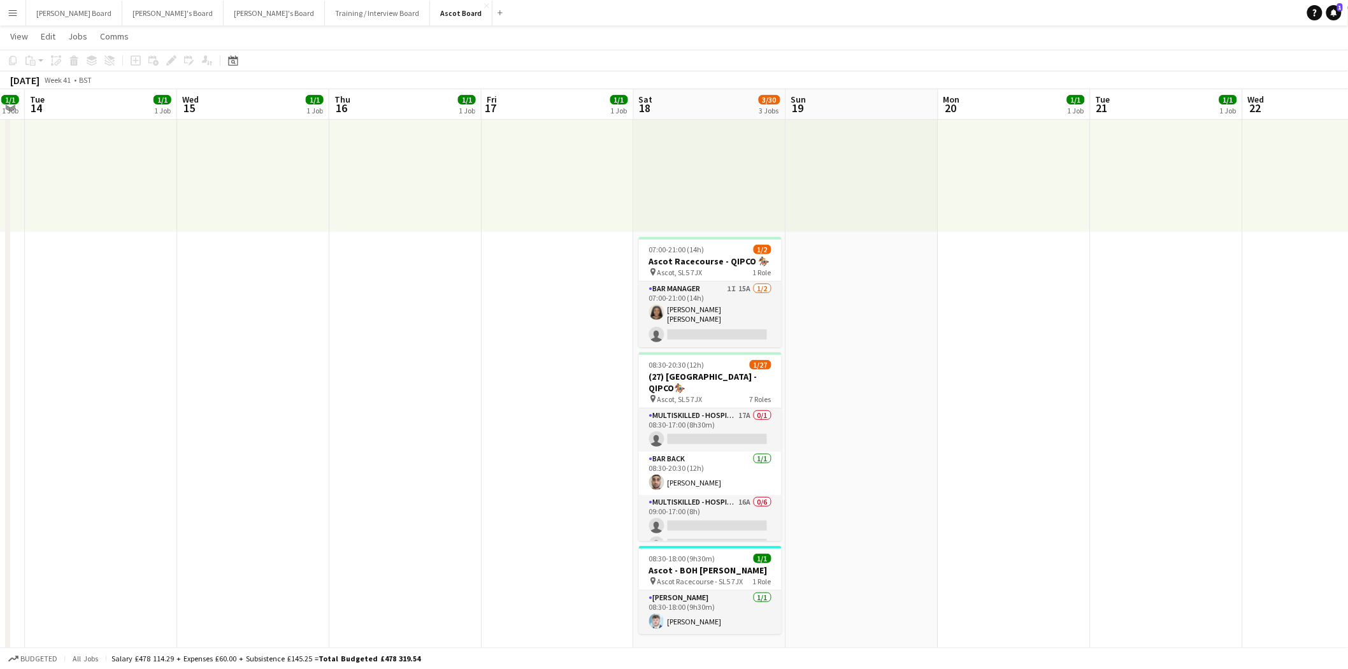
drag, startPoint x: 1253, startPoint y: 338, endPoint x: 886, endPoint y: 387, distance: 370.1
click at [726, 316] on app-card-role "Bar Manager 1I 15A 1/2 07:00-21:00 (14h) Emma Dagogo-Jack single-neutral-actions" at bounding box center [708, 314] width 143 height 66
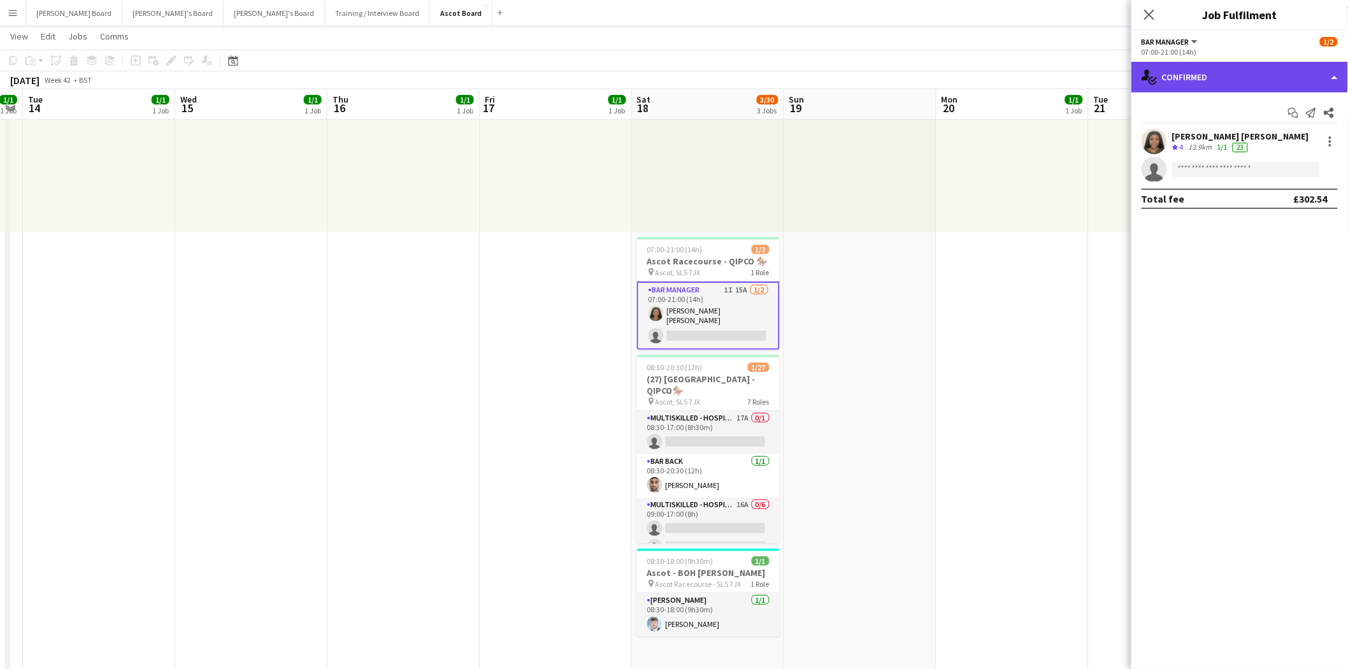
click at [1202, 80] on div "single-neutral-actions-check-2 Confirmed" at bounding box center [1239, 77] width 217 height 31
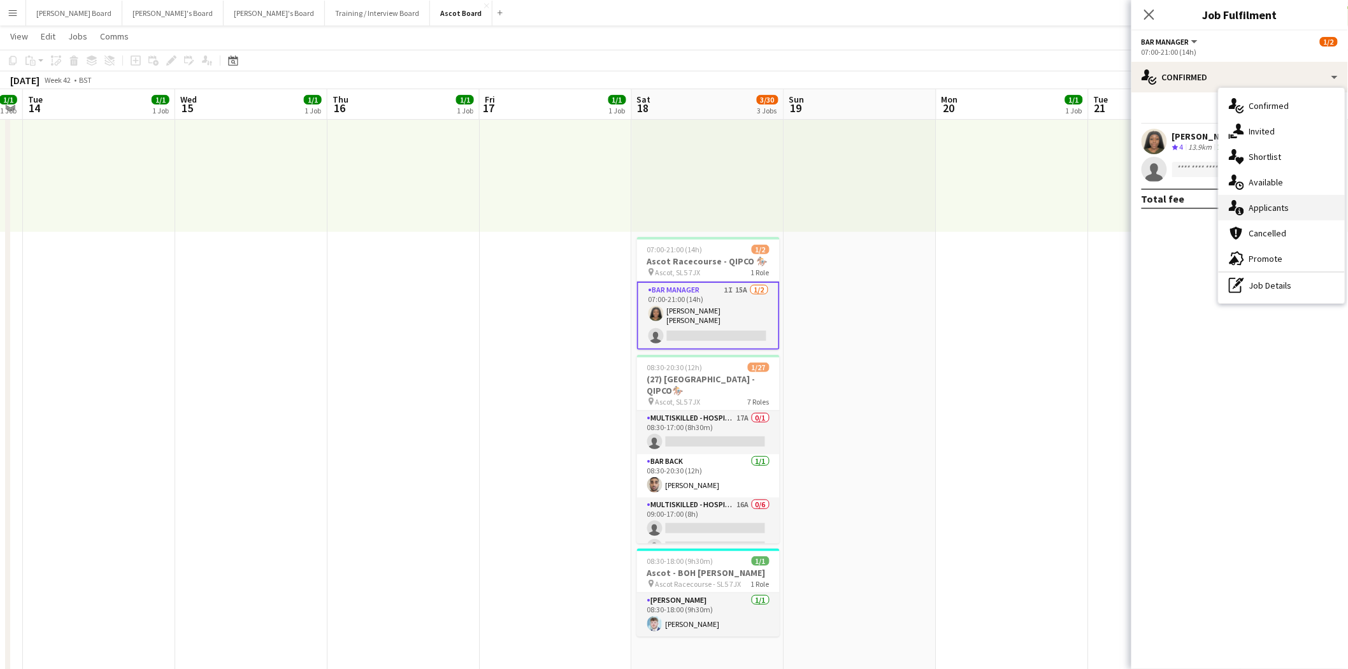
click at [1279, 204] on span "Applicants" at bounding box center [1269, 207] width 40 height 11
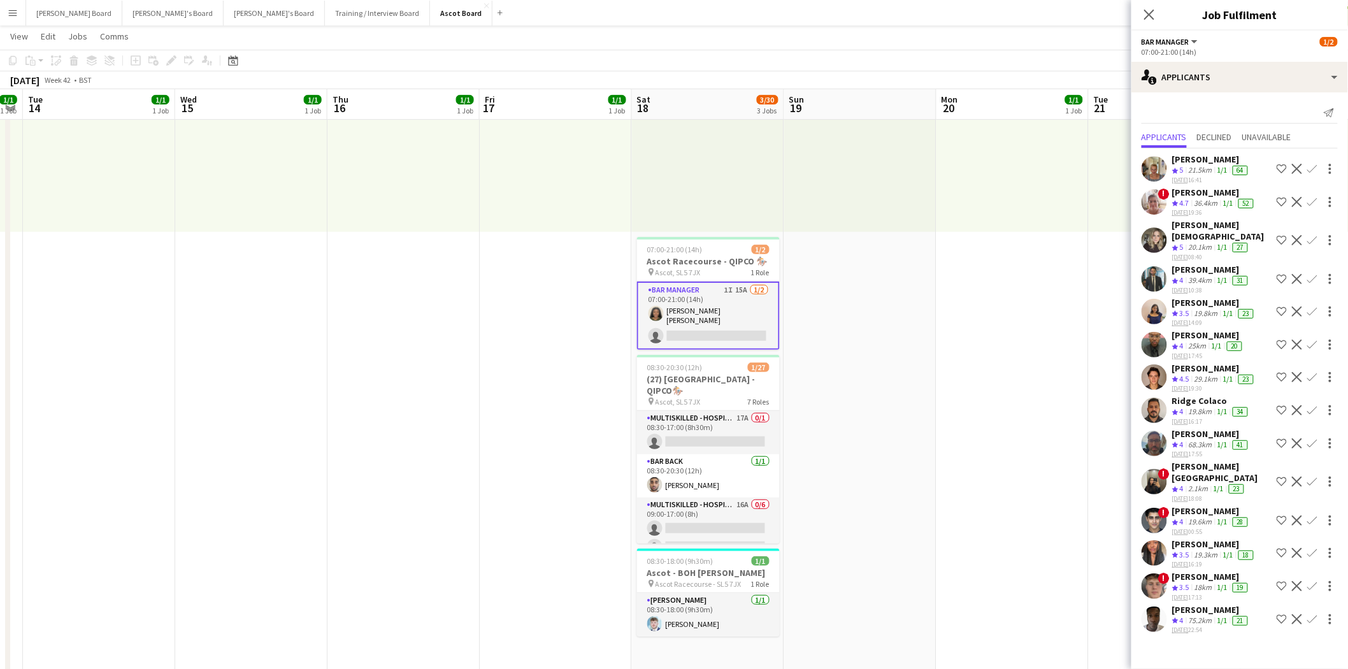
click at [1195, 429] on div "Samuel Bell" at bounding box center [1211, 433] width 78 height 11
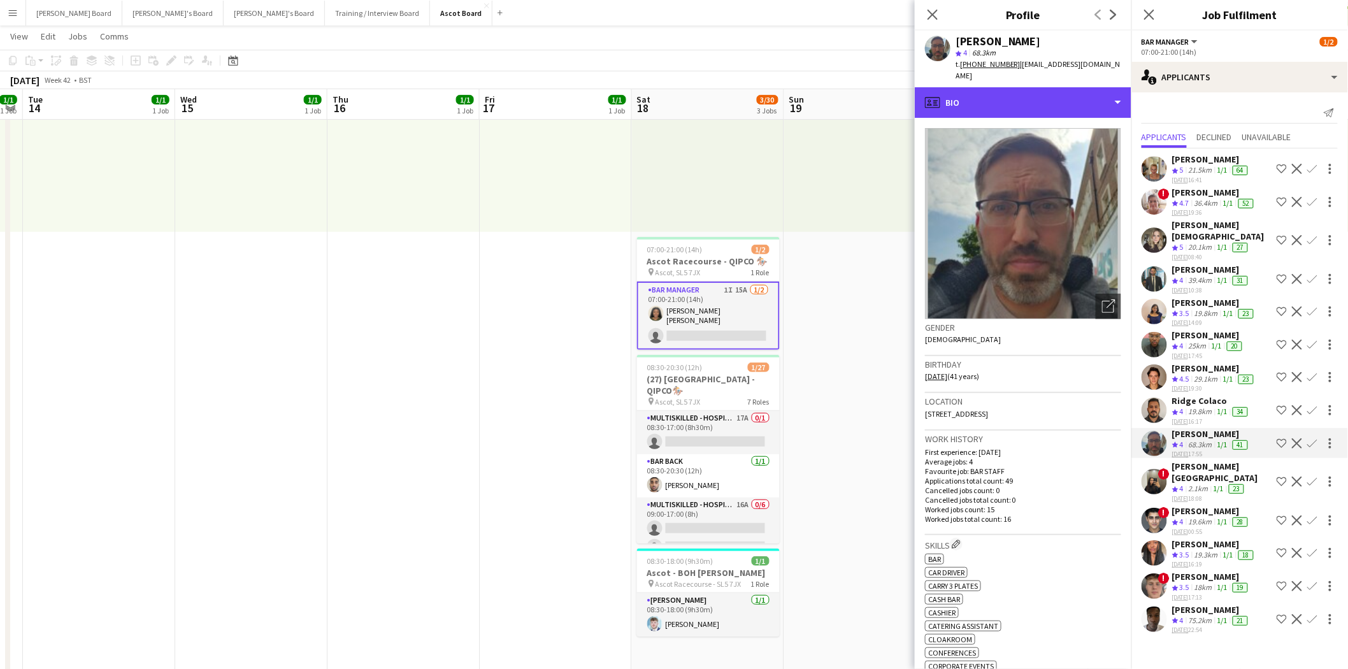
drag, startPoint x: 1017, startPoint y: 105, endPoint x: 1058, endPoint y: 167, distance: 74.5
click at [1018, 106] on div "profile Bio" at bounding box center [1022, 102] width 217 height 31
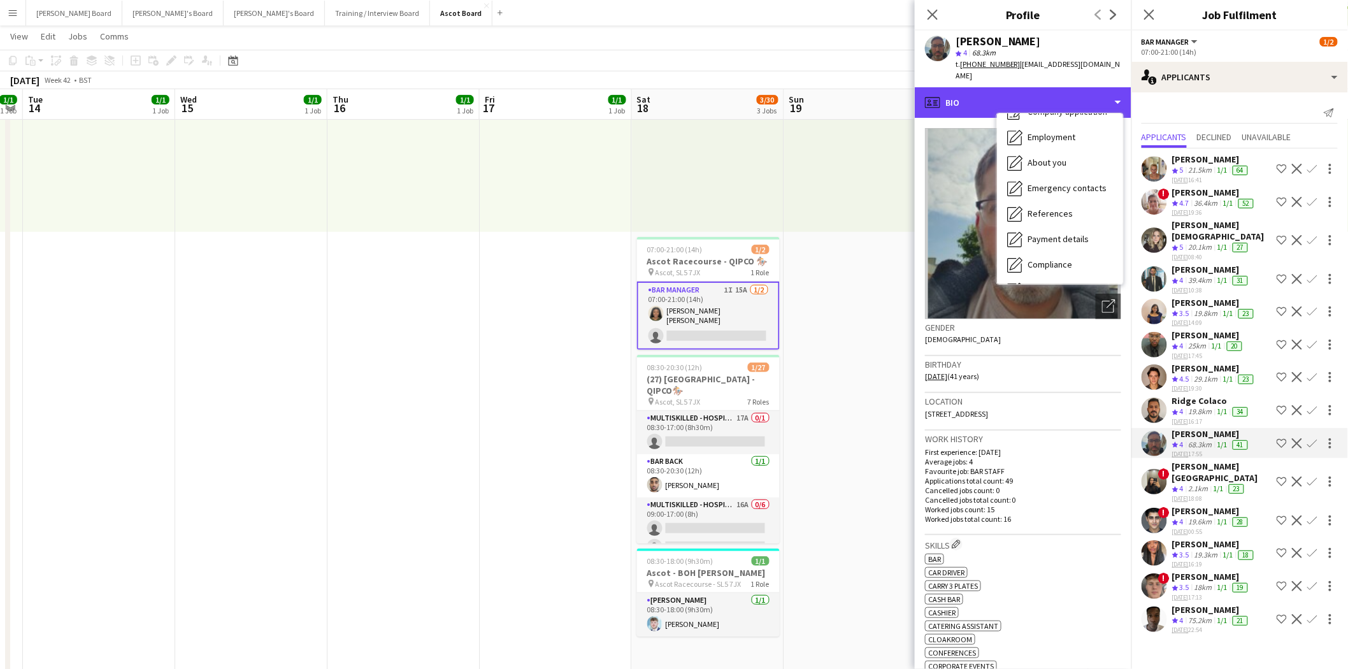
scroll to position [196, 0]
click at [1048, 241] on span "Feedback" at bounding box center [1046, 240] width 38 height 11
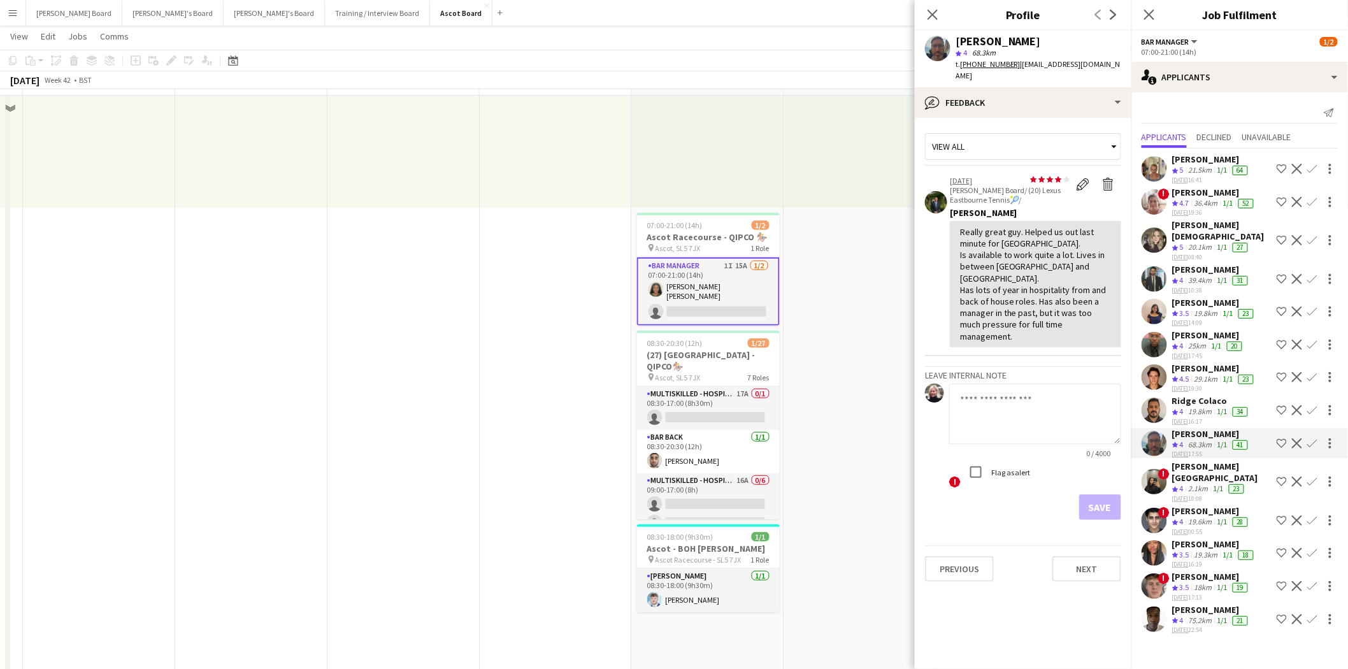
scroll to position [141, 0]
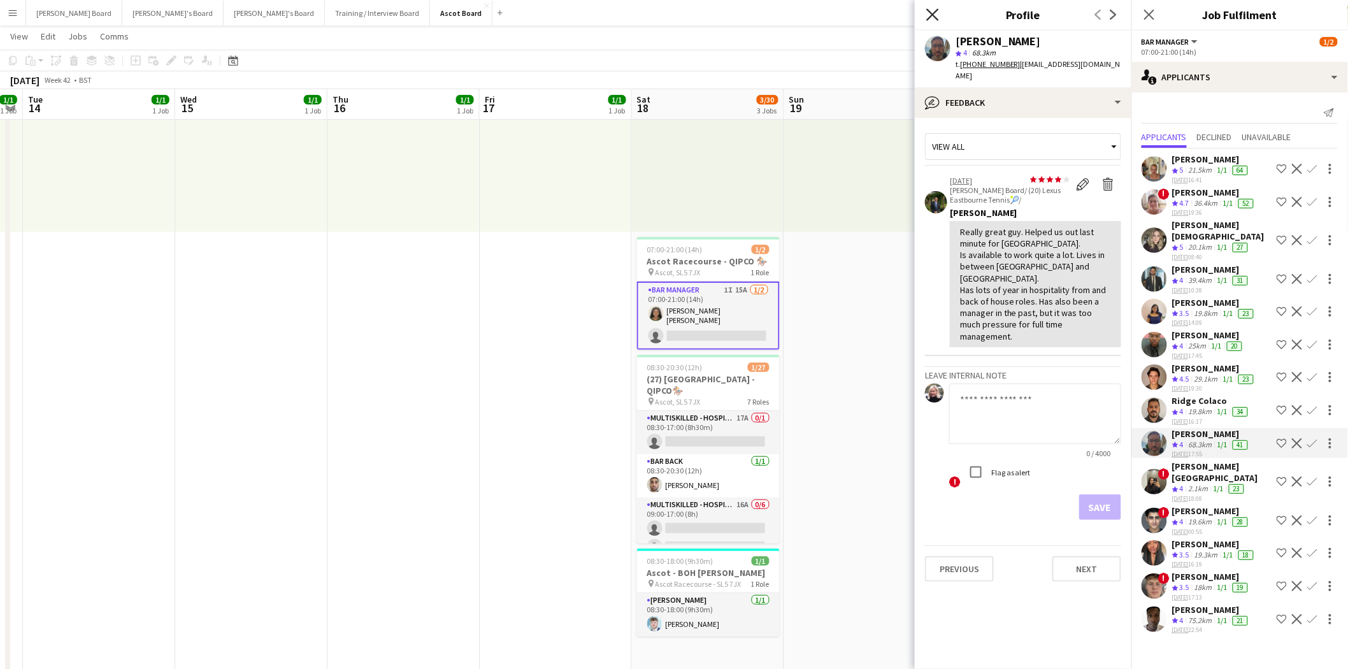
click at [932, 10] on icon "Close pop-in" at bounding box center [932, 14] width 12 height 12
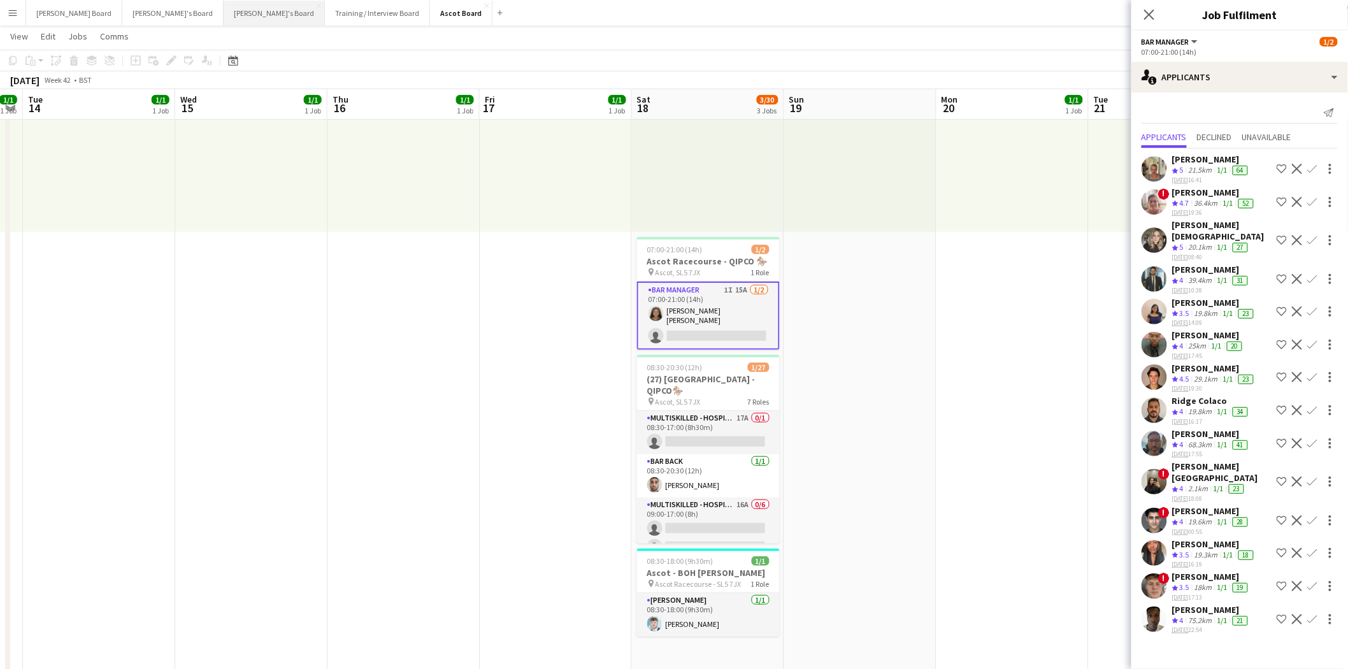
click at [224, 13] on button "Thomasina's Board Close" at bounding box center [274, 13] width 101 height 25
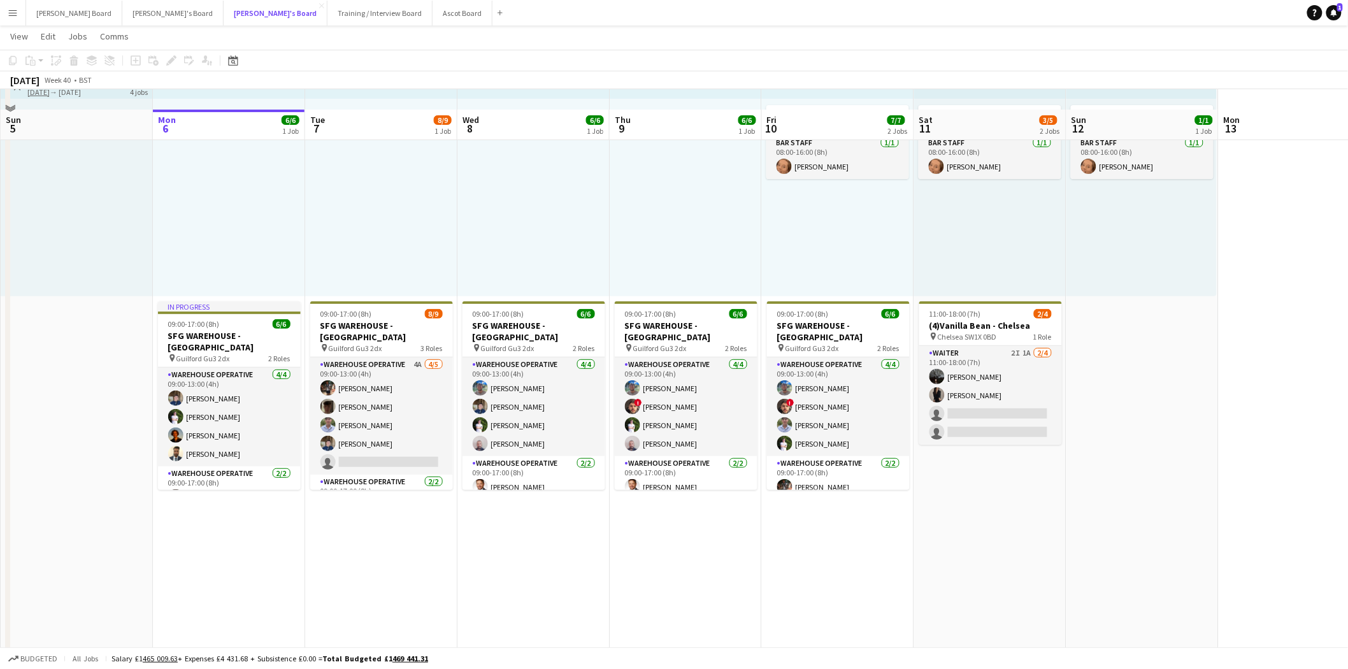
scroll to position [141, 0]
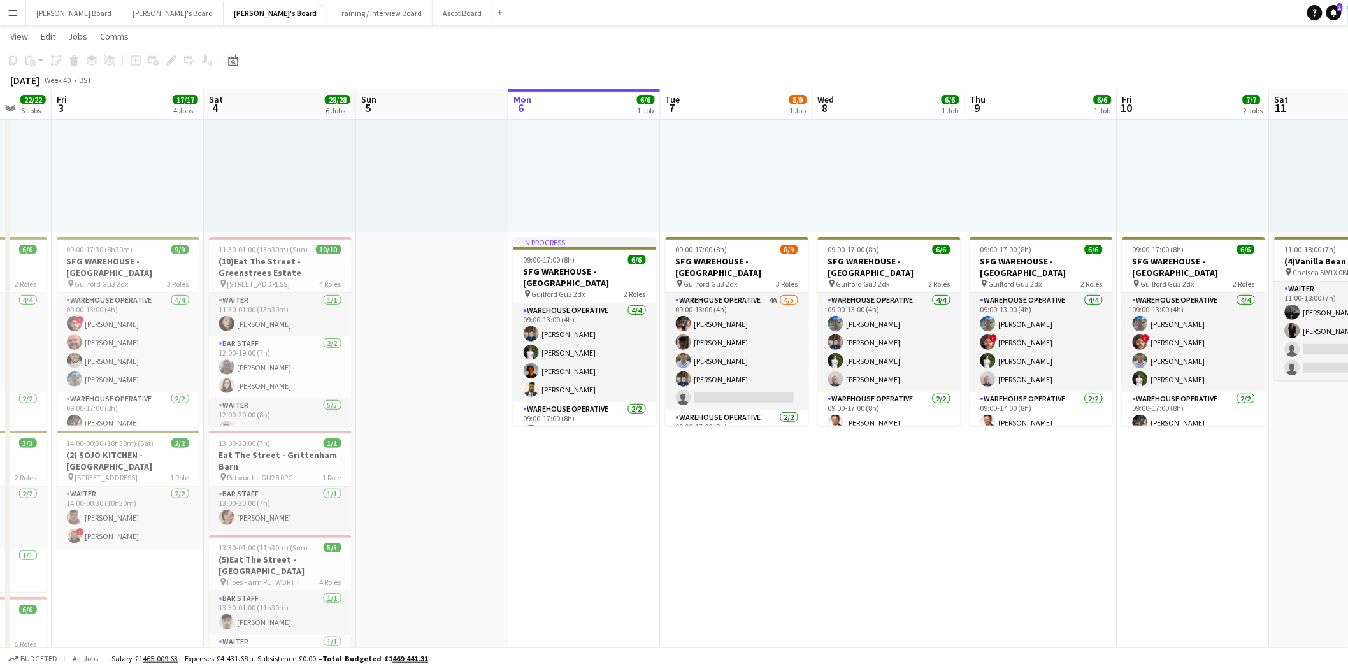
drag, startPoint x: 84, startPoint y: 238, endPoint x: 428, endPoint y: 278, distance: 346.1
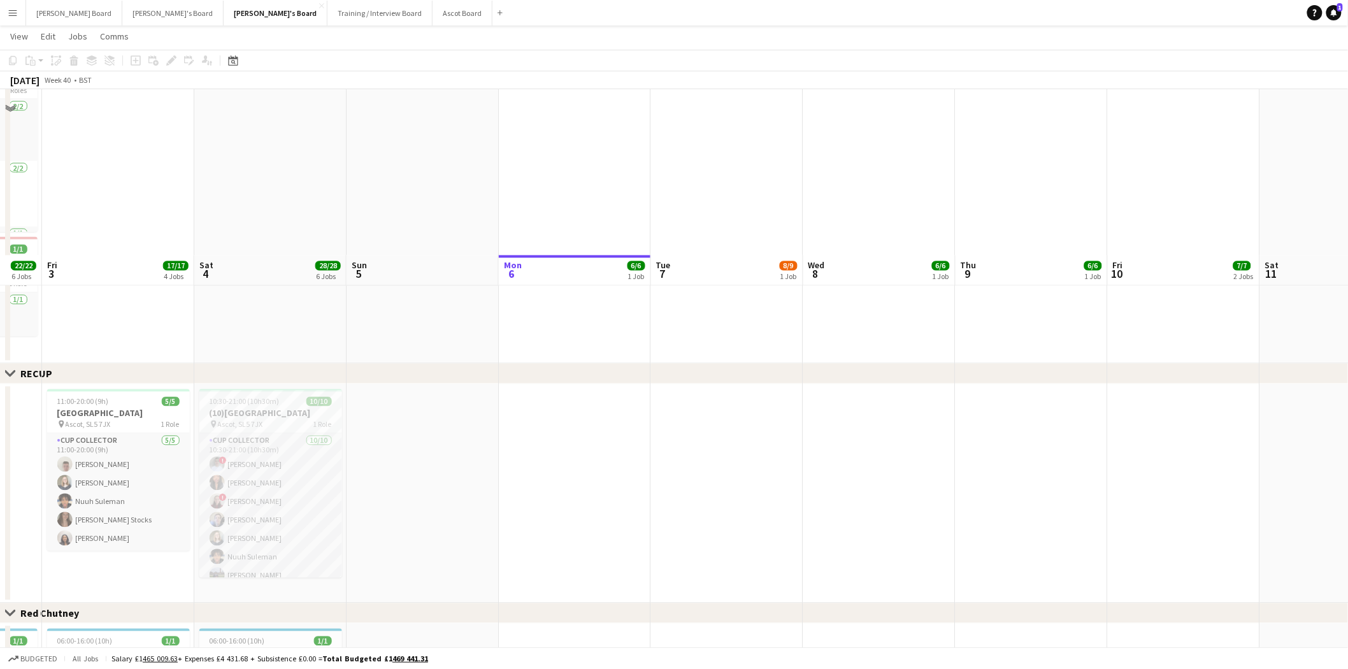
scroll to position [701, 0]
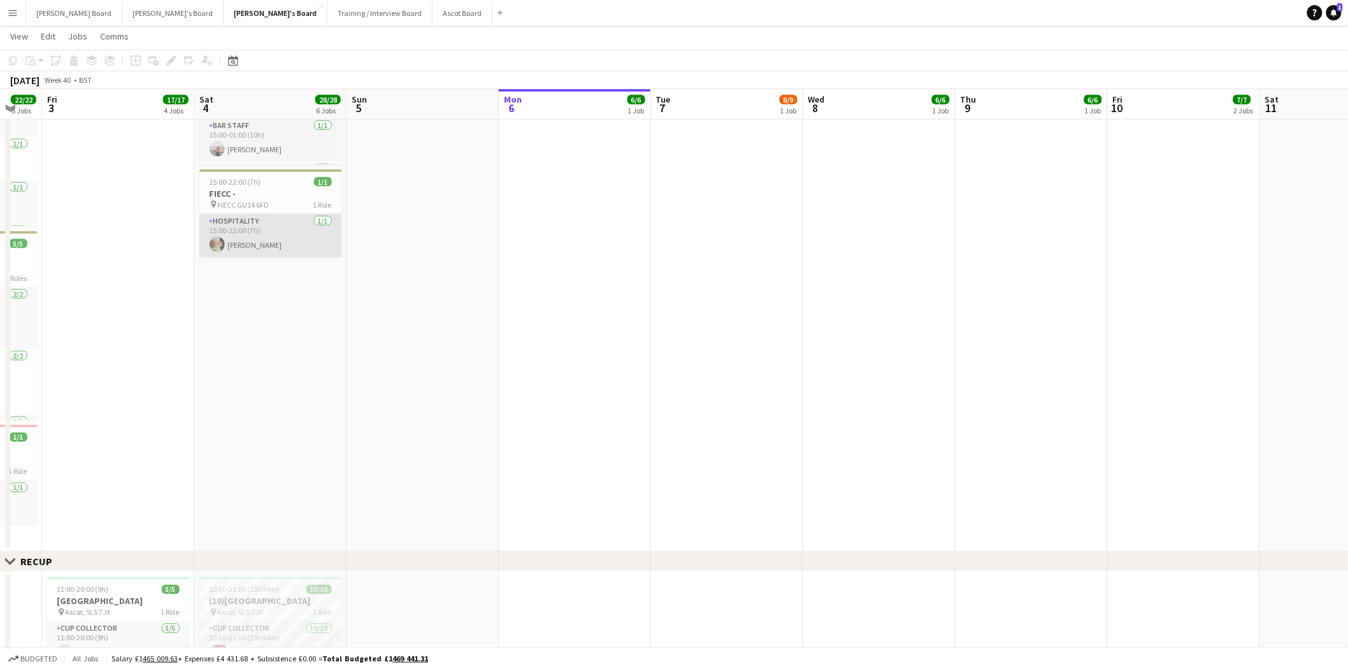
click at [250, 246] on app-card-role "Hospitality 1/1 15:00-22:00 (7h) Oscar Englart" at bounding box center [270, 235] width 143 height 43
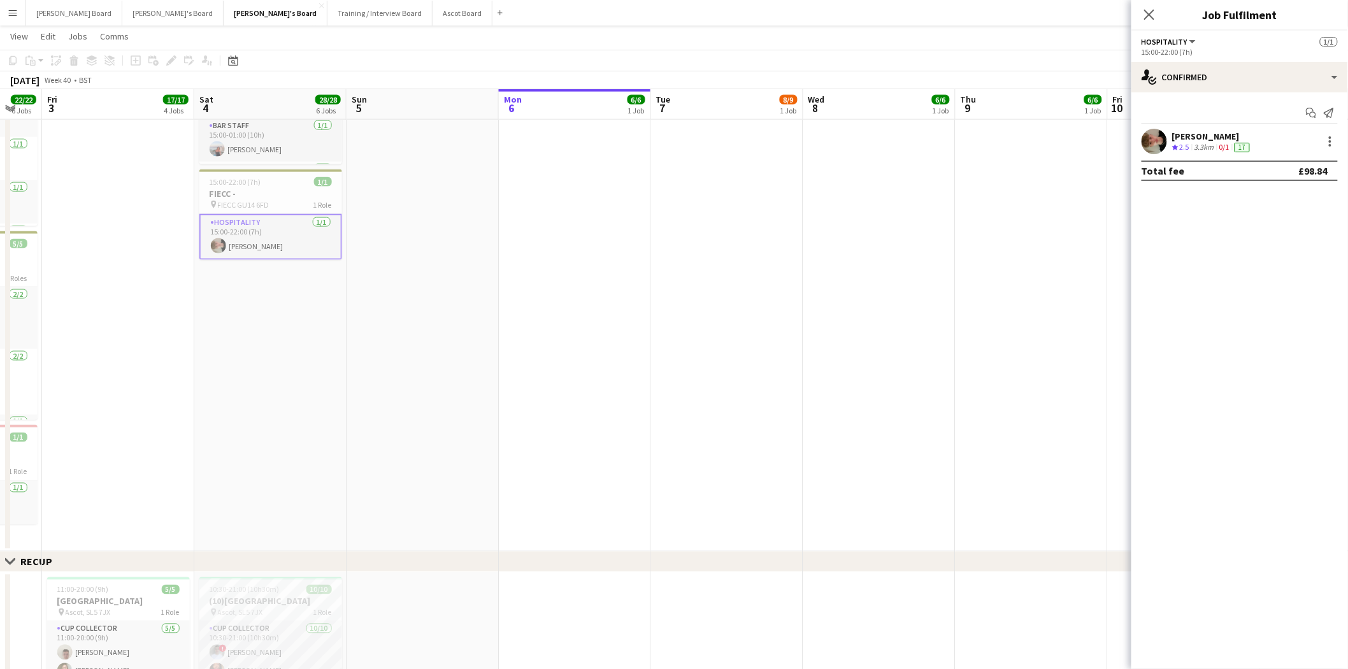
click at [1198, 135] on div "Oscar Englart" at bounding box center [1212, 136] width 80 height 11
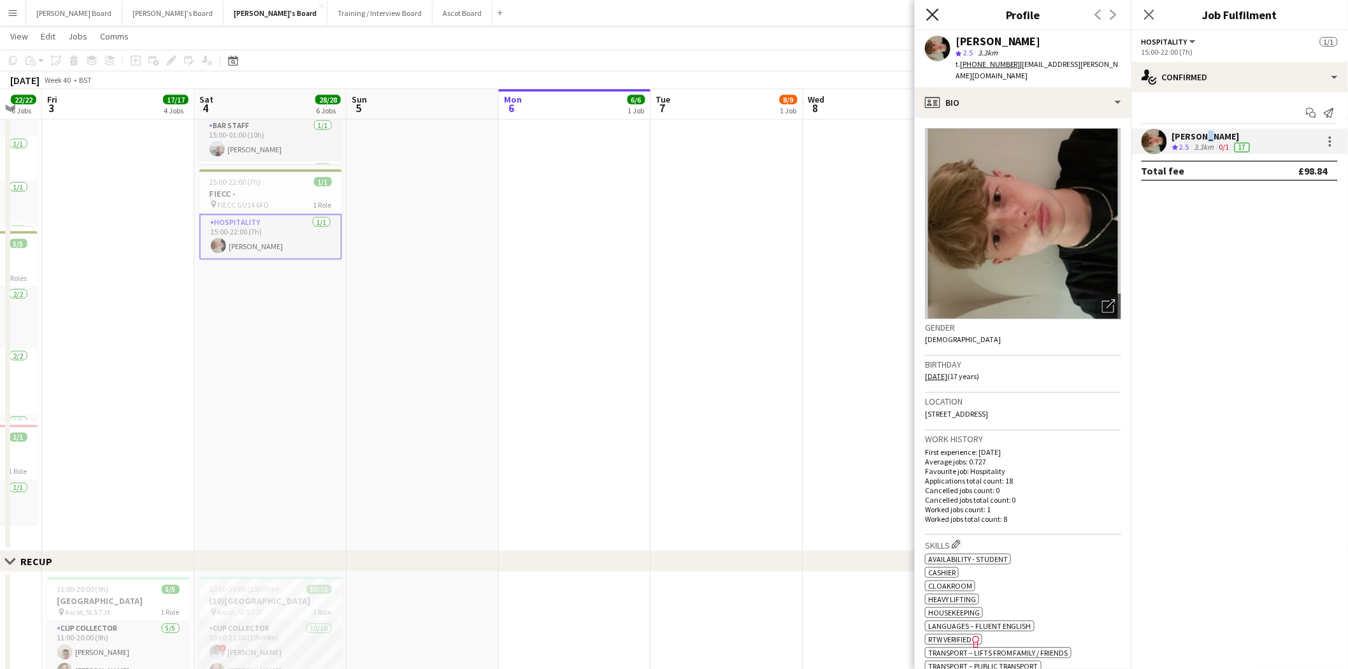
click at [931, 15] on icon "Close pop-in" at bounding box center [932, 14] width 12 height 12
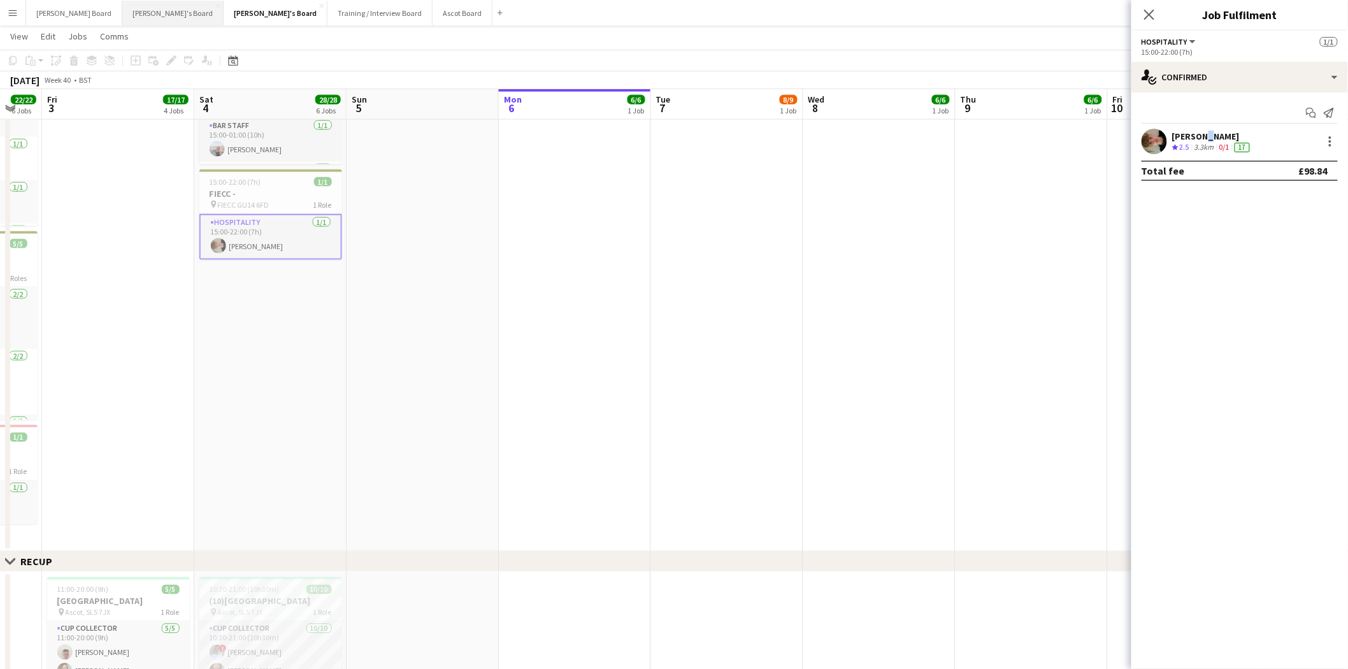
click at [124, 10] on button "Jakub's Board Close" at bounding box center [172, 13] width 101 height 25
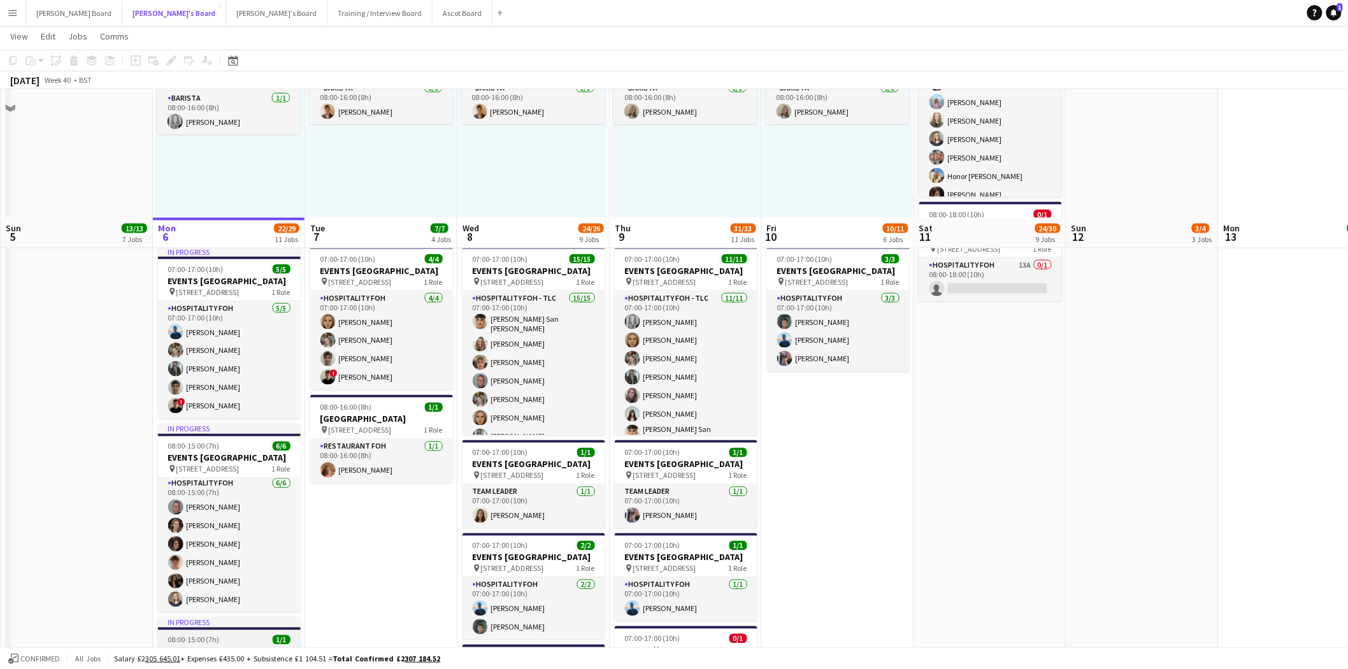
scroll to position [708, 0]
